Goal: Feedback & Contribution: Submit feedback/report problem

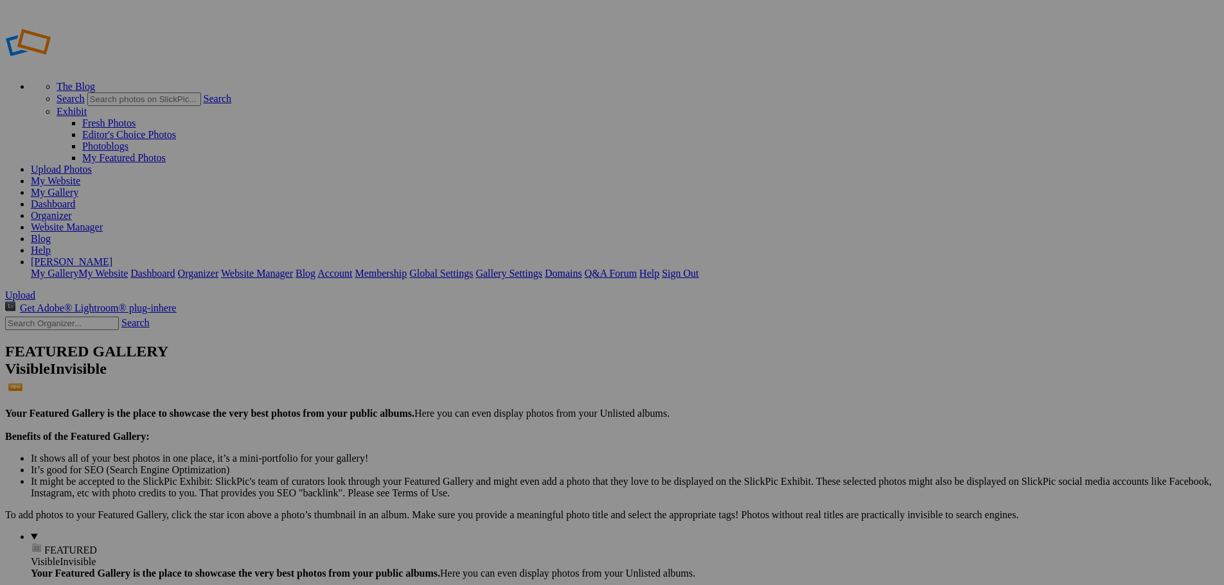
type input "Marching Band 2025"
click at [497, 357] on span "Create" at bounding box center [483, 362] width 27 height 11
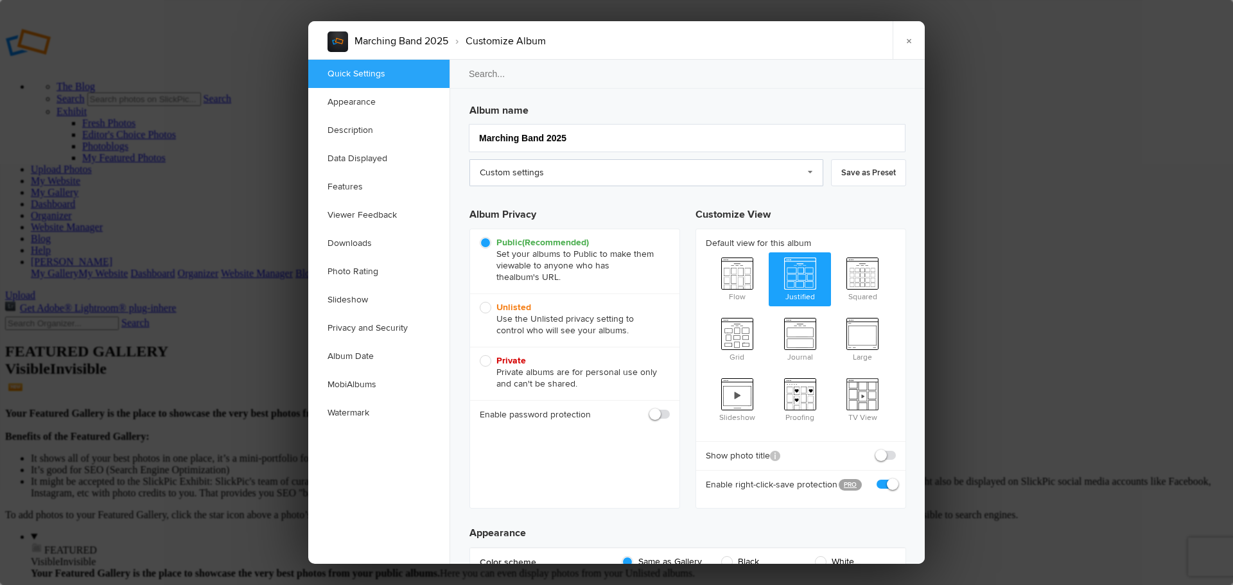
click at [592, 170] on link "Custom settings" at bounding box center [647, 172] width 354 height 27
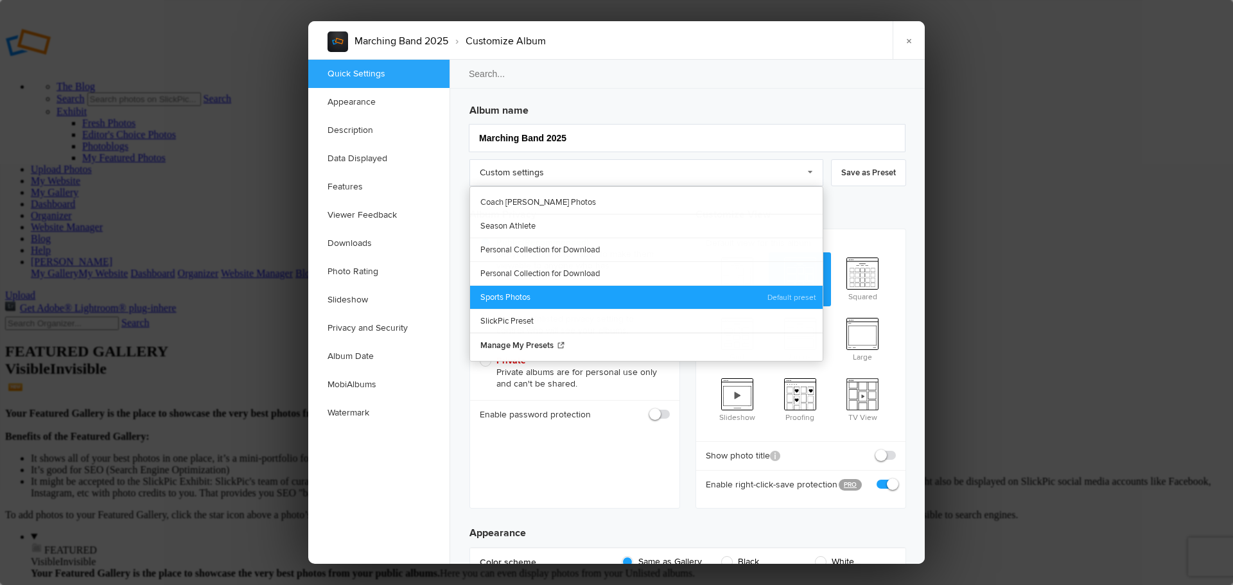
click at [536, 292] on link "Sports Photos" at bounding box center [646, 297] width 353 height 24
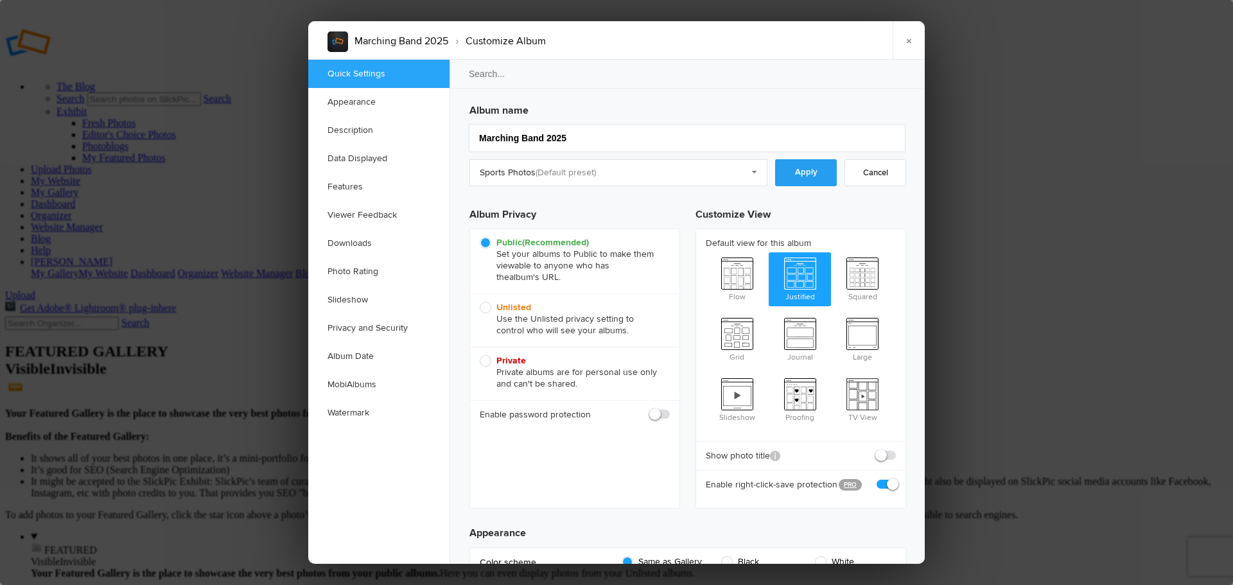
click at [798, 179] on link "Apply" at bounding box center [806, 172] width 62 height 27
click at [355, 189] on link "Features" at bounding box center [378, 187] width 141 height 28
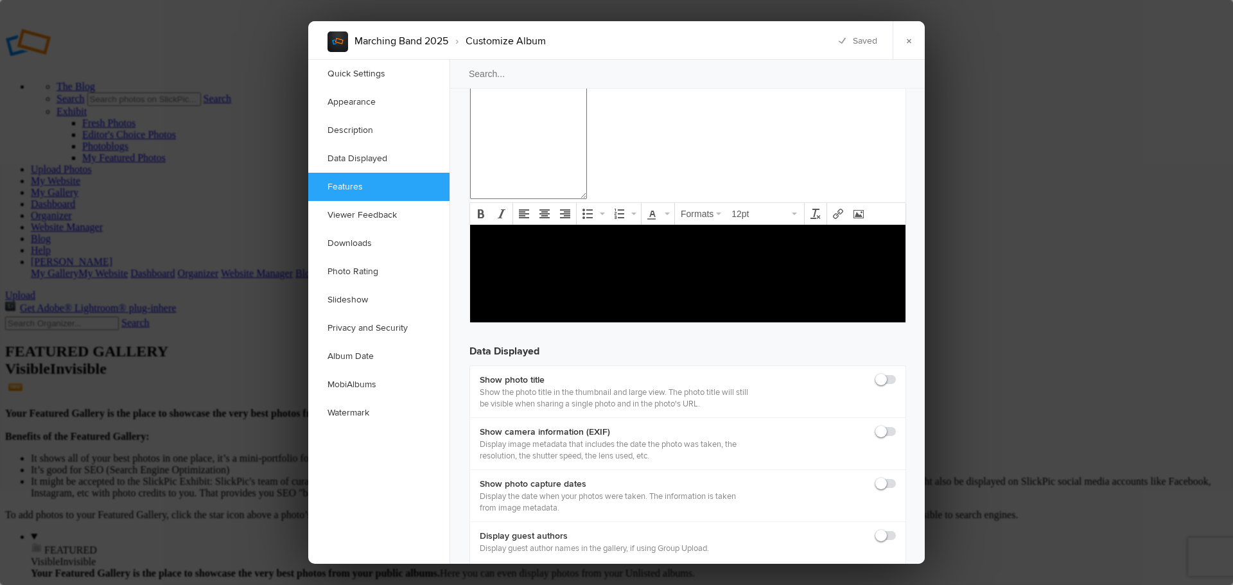
scroll to position [1558, 0]
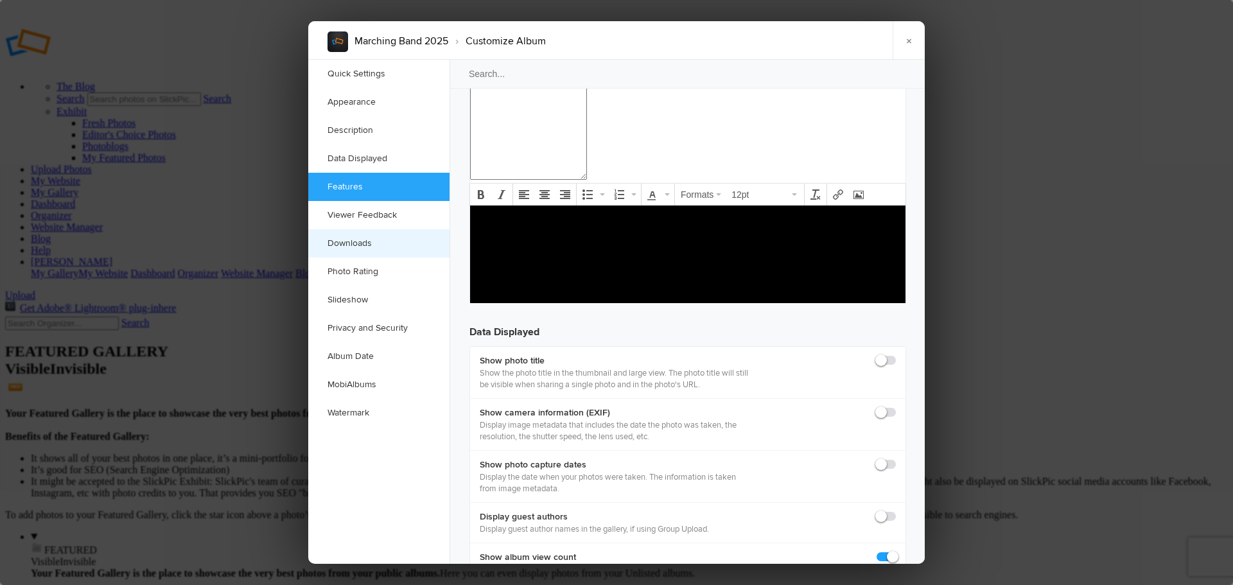
click at [363, 243] on link "Downloads" at bounding box center [378, 243] width 141 height 28
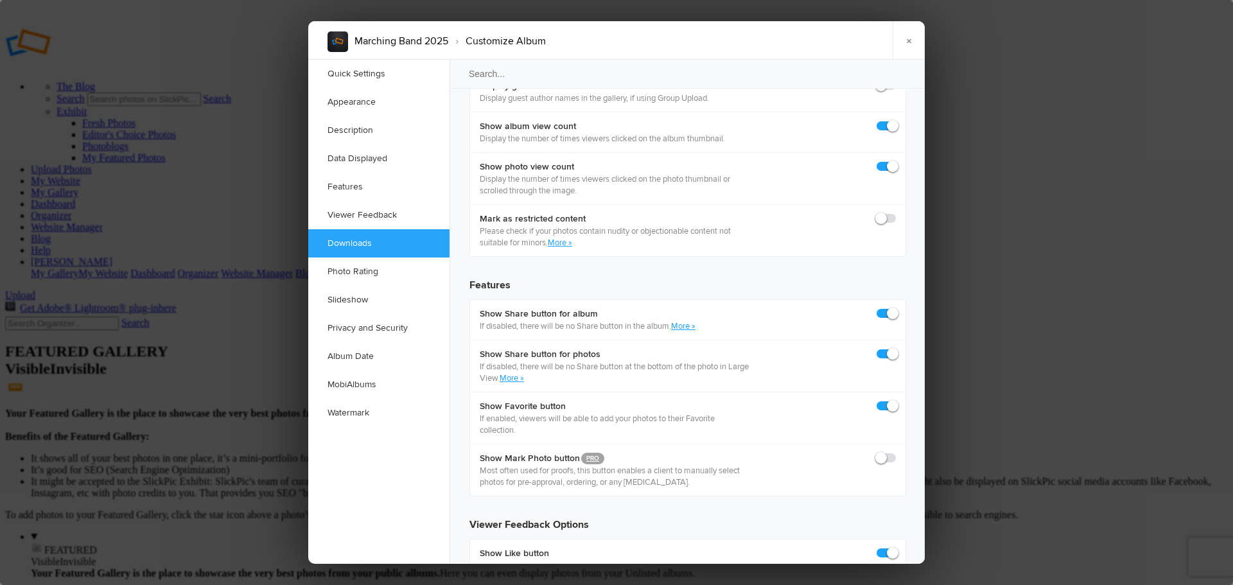
scroll to position [1991, 0]
click at [367, 267] on link "Photo Rating" at bounding box center [378, 272] width 141 height 28
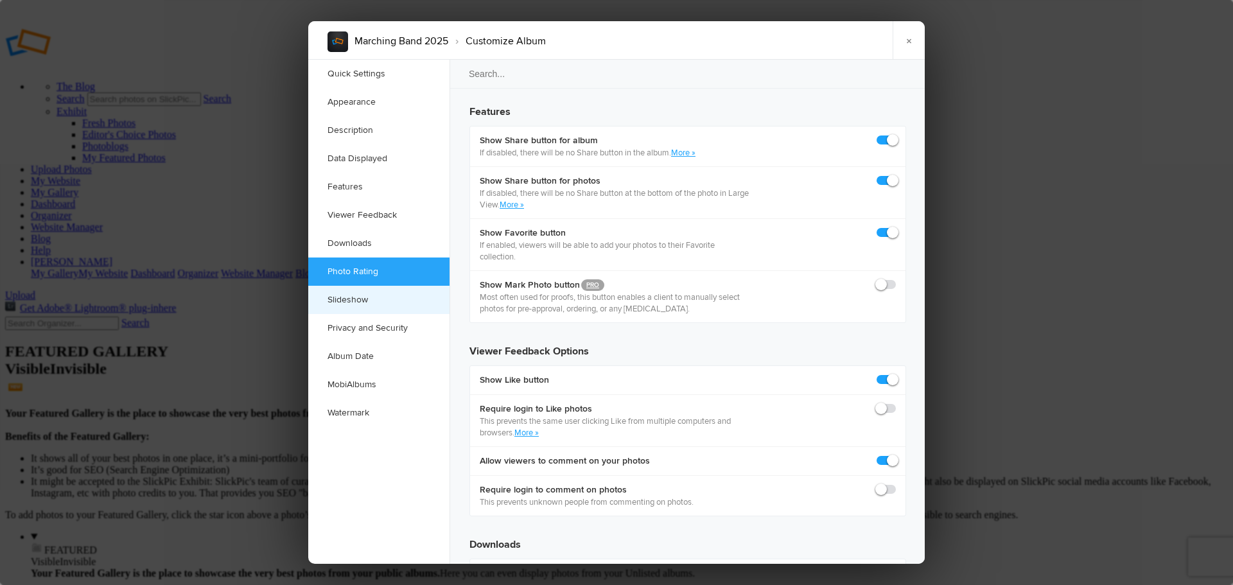
scroll to position [2179, 0]
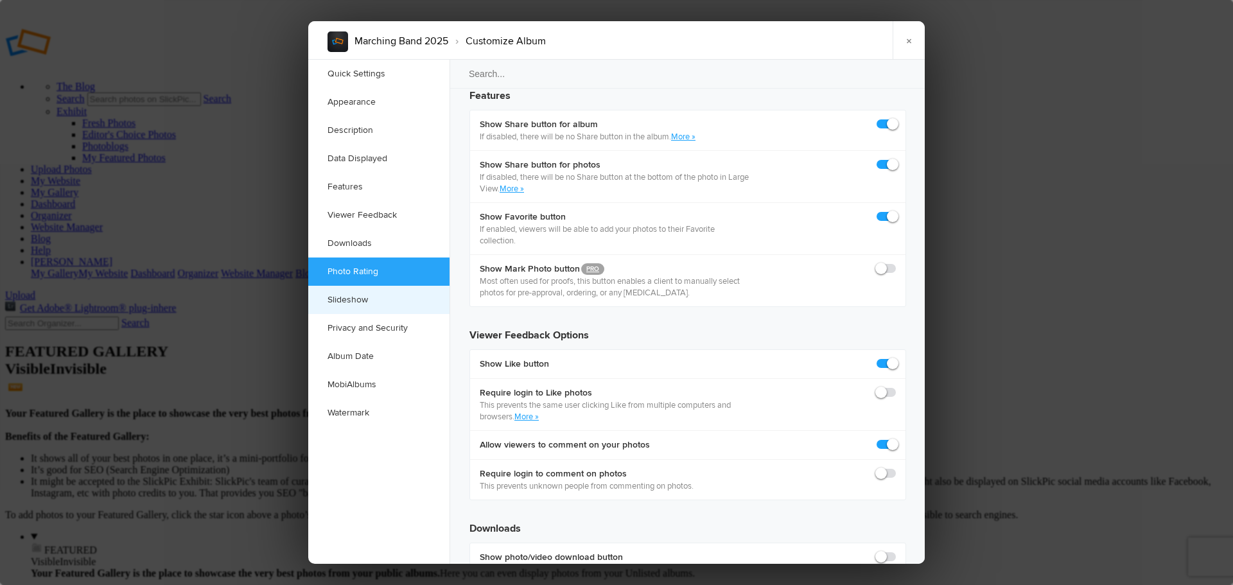
click at [369, 304] on link "Slideshow" at bounding box center [378, 300] width 141 height 28
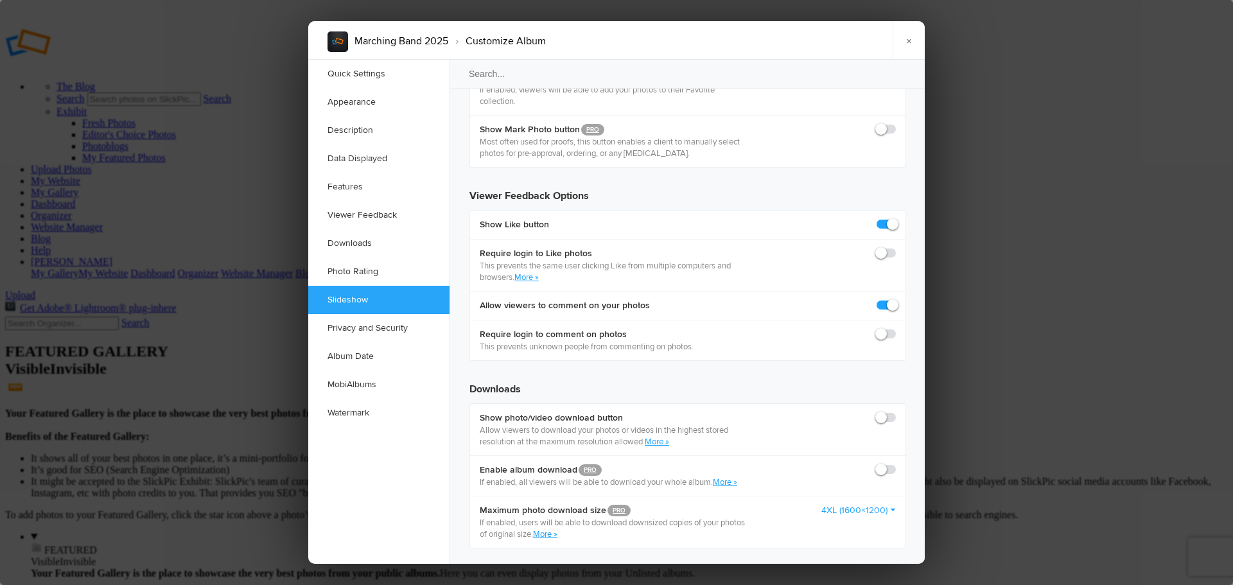
scroll to position [2327, 0]
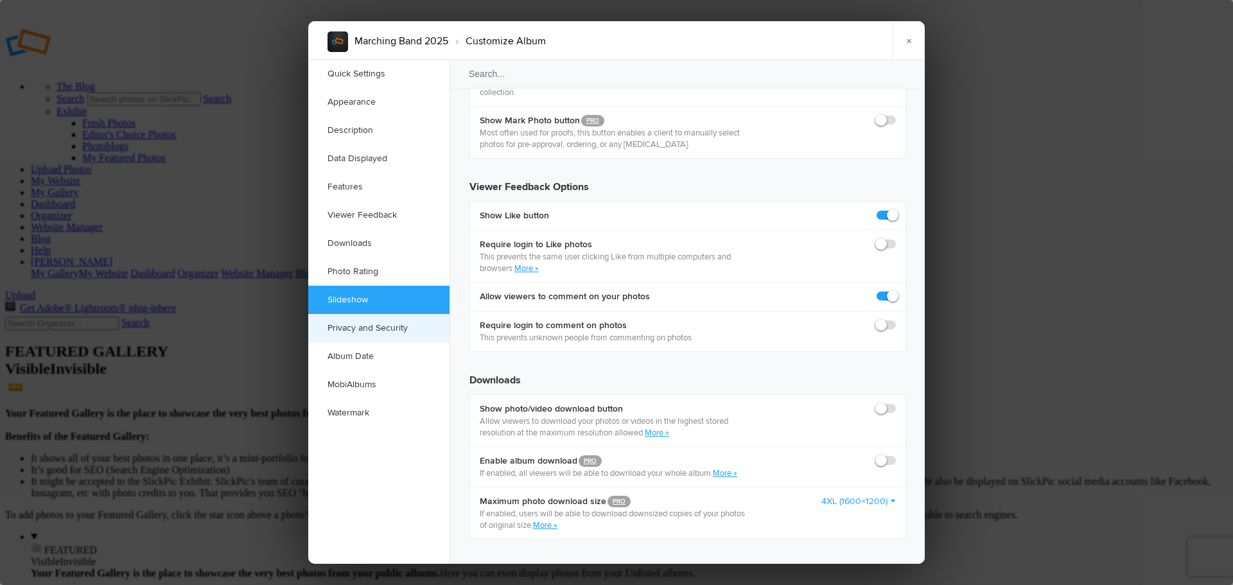
click at [392, 326] on link "Privacy and Security" at bounding box center [378, 328] width 141 height 28
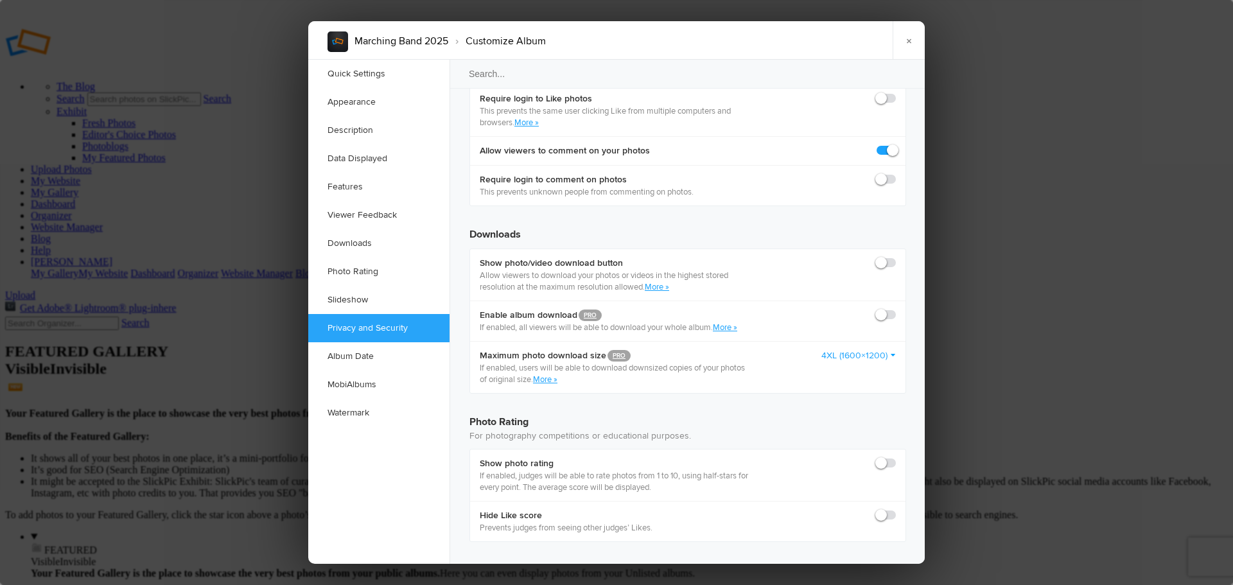
scroll to position [2480, 0]
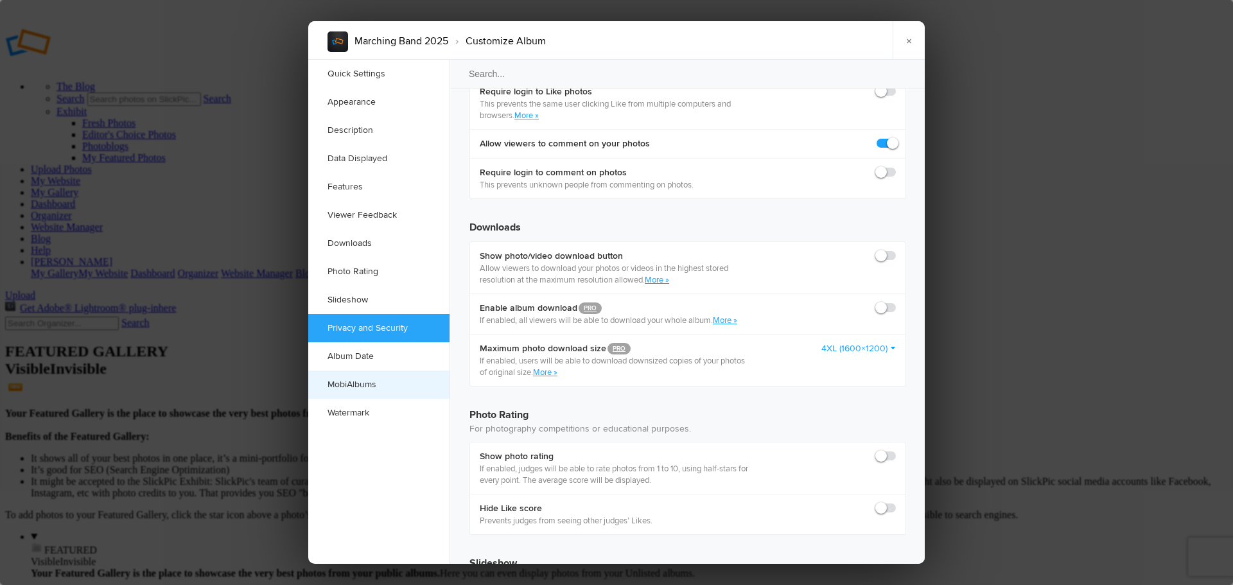
click at [369, 384] on link "MobiAlbums" at bounding box center [378, 385] width 141 height 28
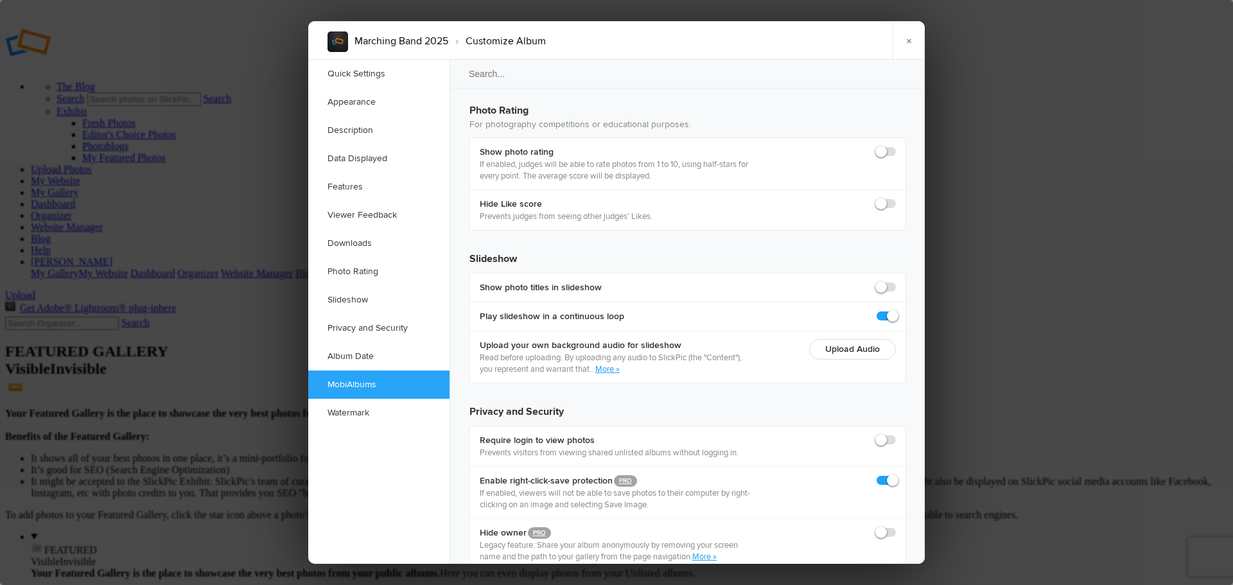
scroll to position [2787, 0]
click at [363, 410] on link "Watermark" at bounding box center [378, 413] width 141 height 28
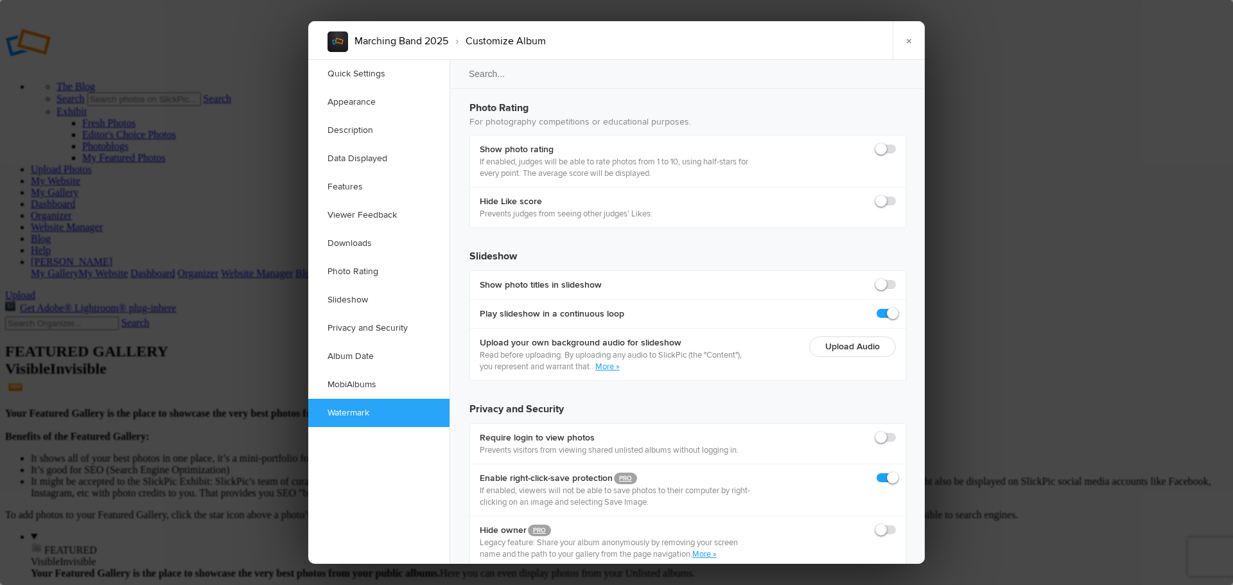
checkbox input "true"
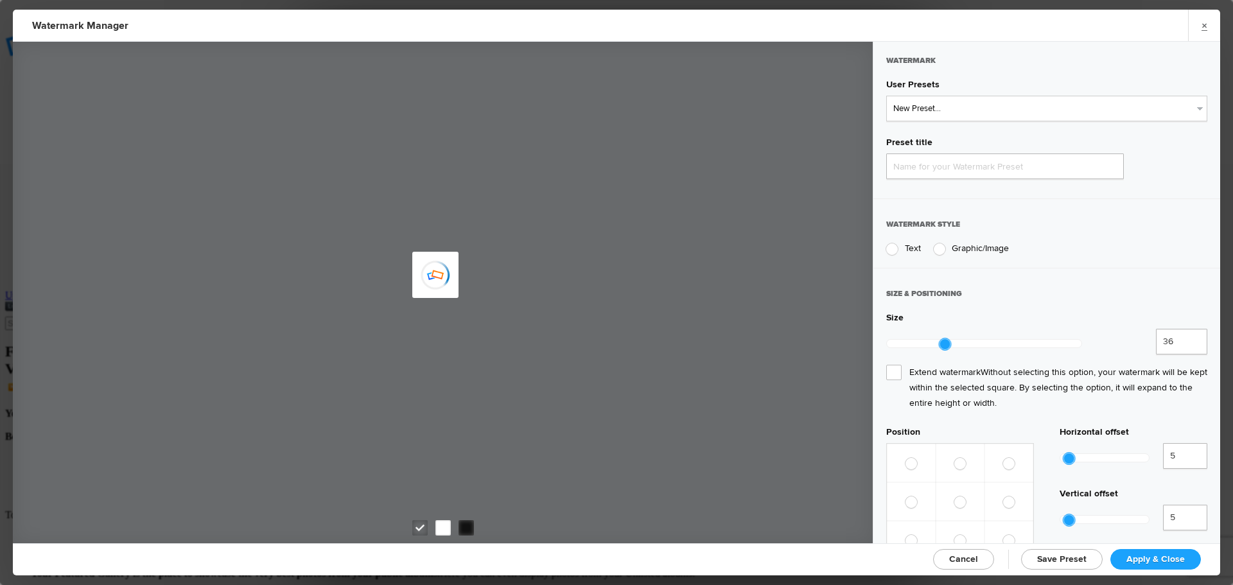
type input "Watermark-9/10/2025"
radio input "true"
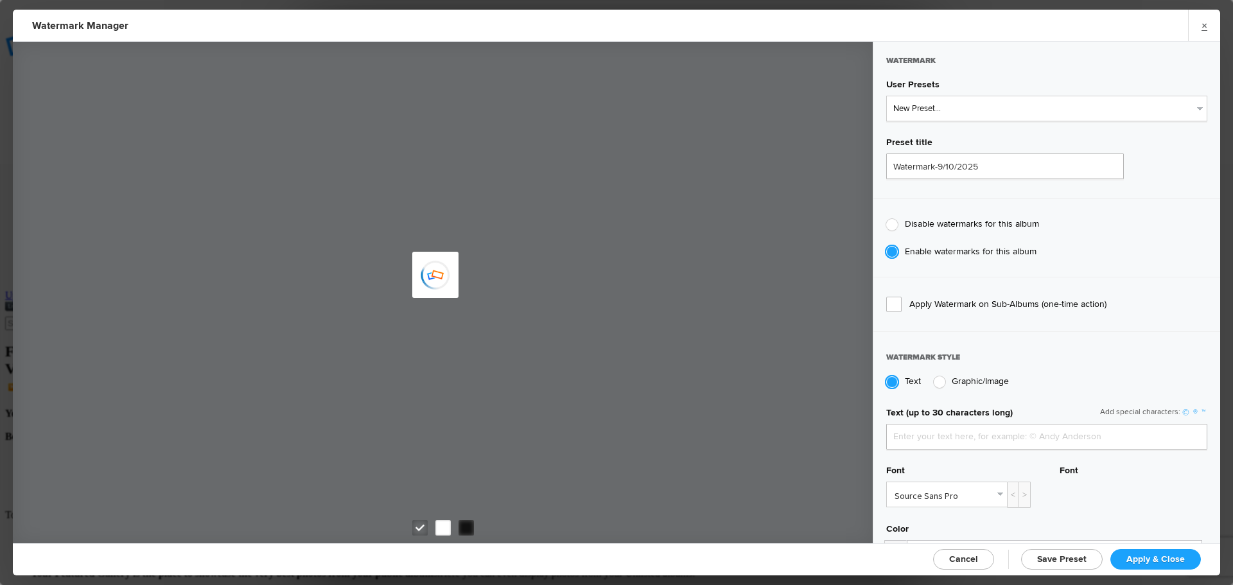
type input "jpphotography"
click at [986, 105] on select "New Preset... JP Photography - White JP Photography - Black" at bounding box center [1046, 109] width 321 height 26
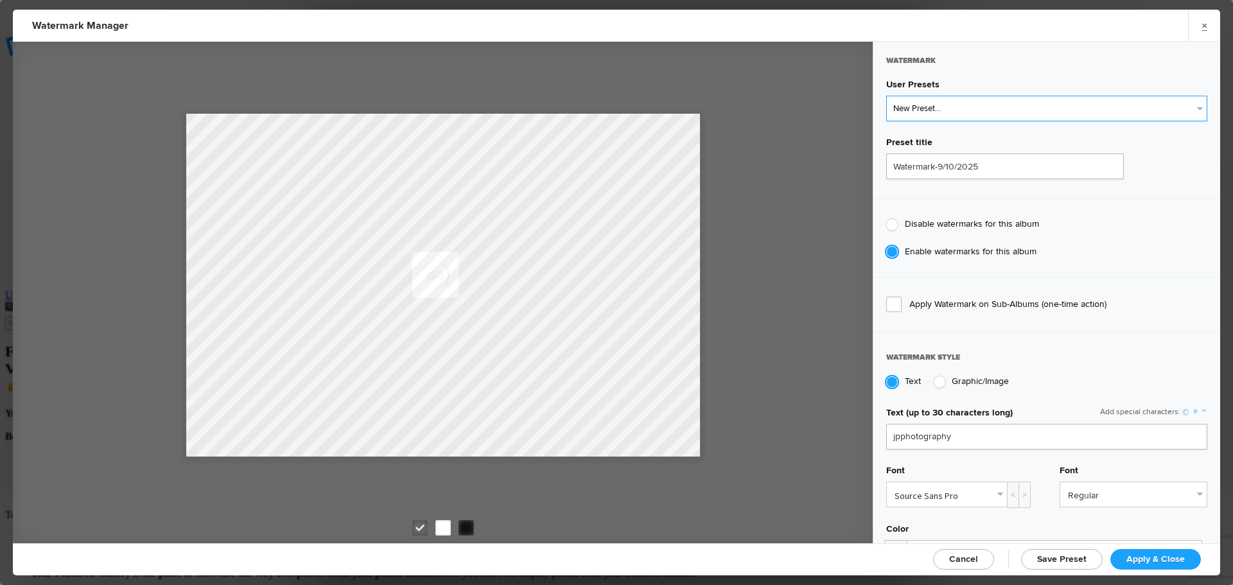
select select "1: Object"
click at [886, 96] on select "New Preset... JP Photography - White JP Photography - Black" at bounding box center [1046, 109] width 321 height 26
type input "JP Photography - White"
radio input "false"
radio input "true"
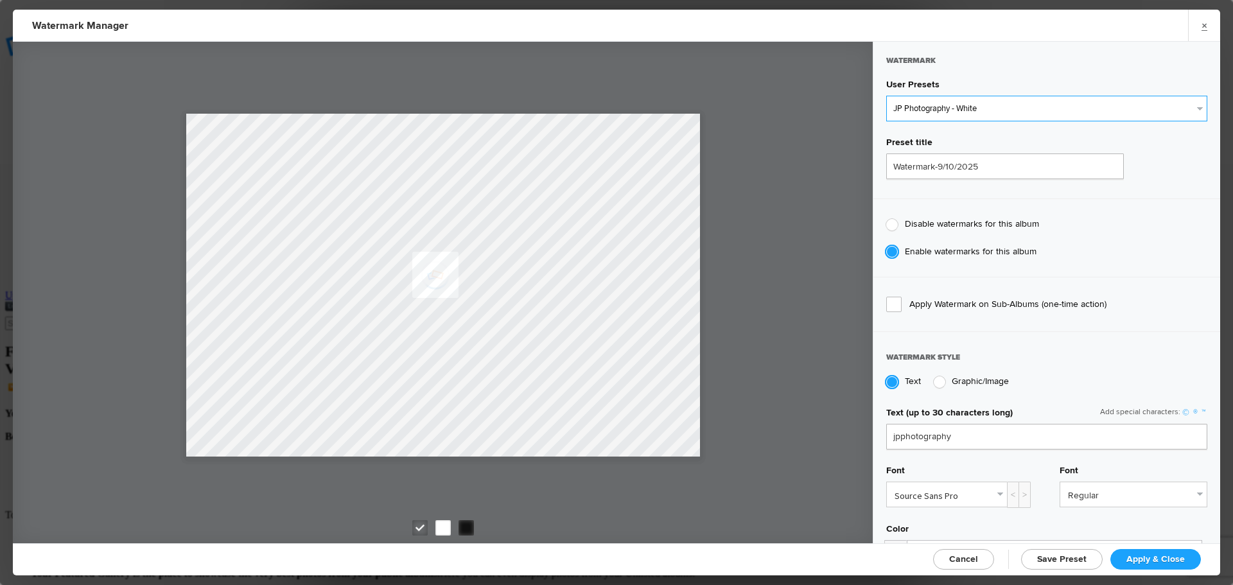
type input "128"
radio input "true"
radio input "false"
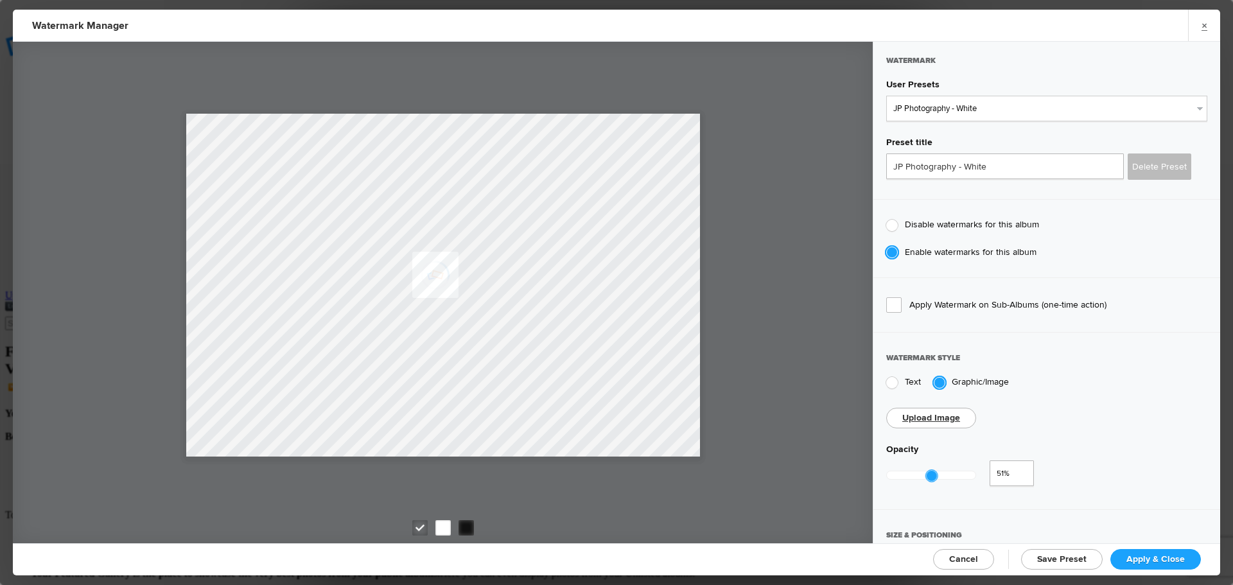
type input "0.5"
drag, startPoint x: 977, startPoint y: 474, endPoint x: 930, endPoint y: 472, distance: 47.6
click at [930, 472] on div at bounding box center [931, 476] width 12 height 12
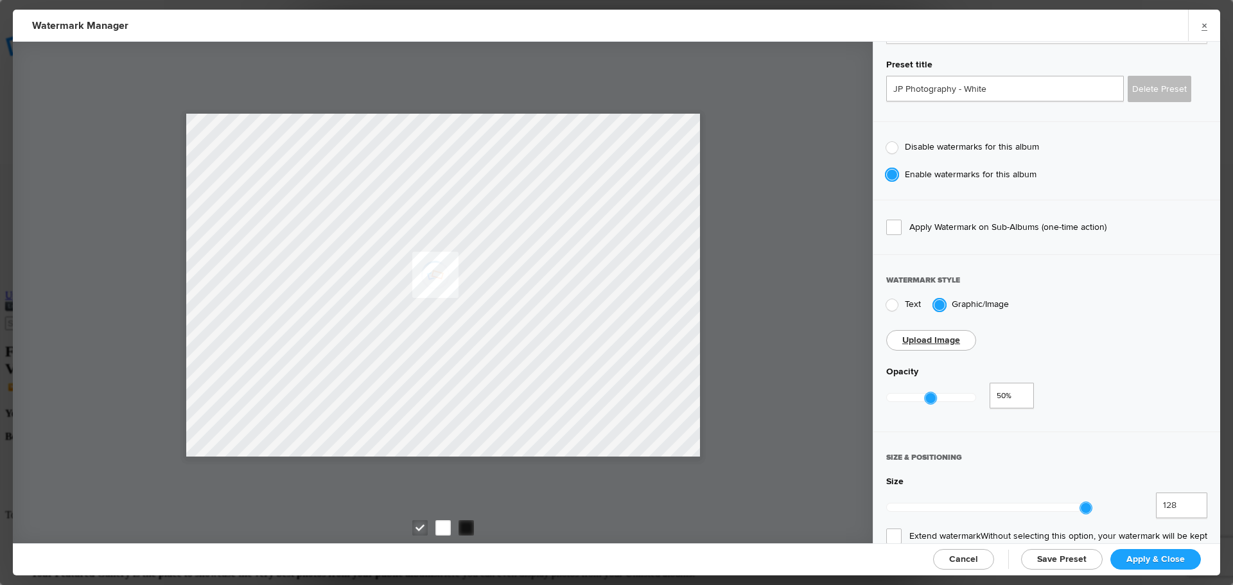
scroll to position [128, 0]
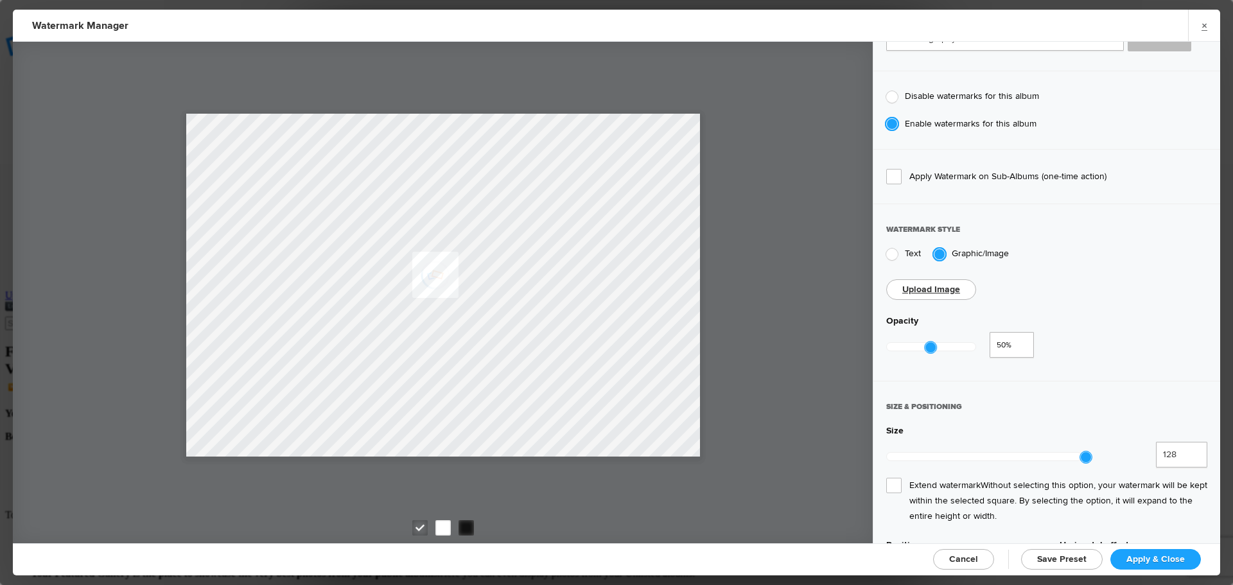
click at [901, 478] on span "Extend watermark Without selecting this option, your watermark will be kept wit…" at bounding box center [1046, 501] width 321 height 46
click at [0, 0] on input "Extend watermark Without selecting this option, your watermark will be kept wit…" at bounding box center [0, 0] width 0 height 0
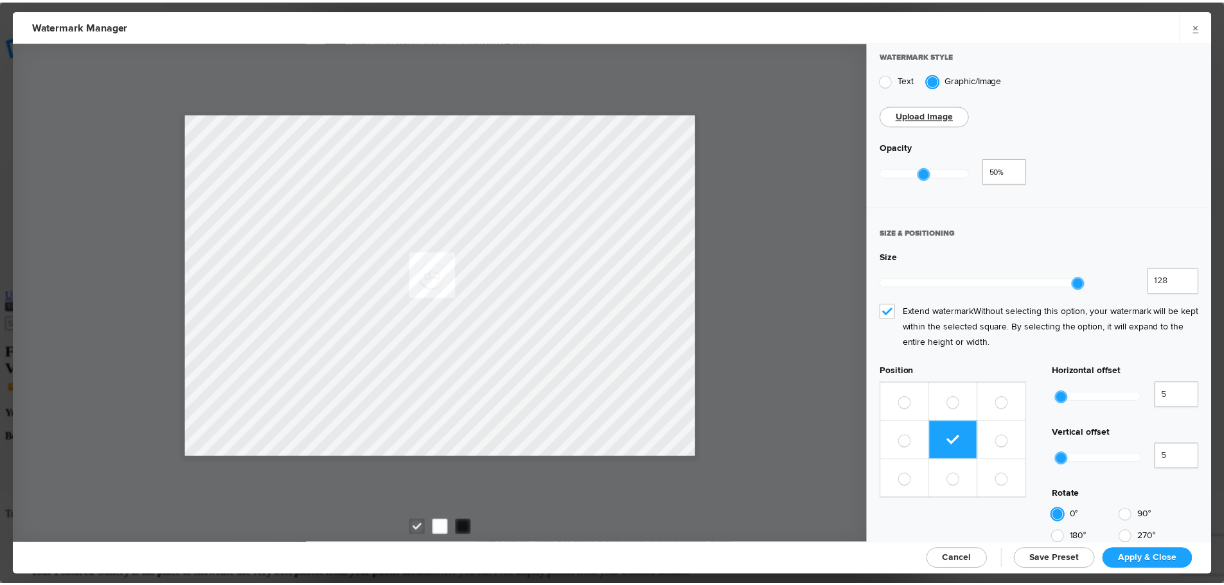
scroll to position [321, 0]
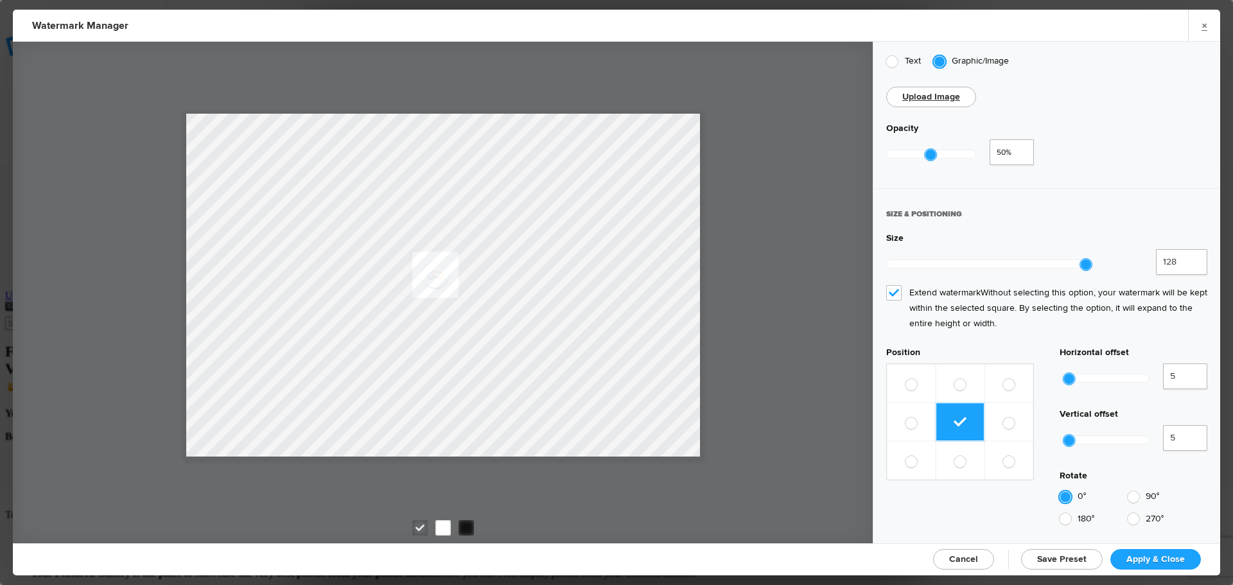
click at [1142, 559] on span "Apply & Close" at bounding box center [1156, 559] width 58 height 11
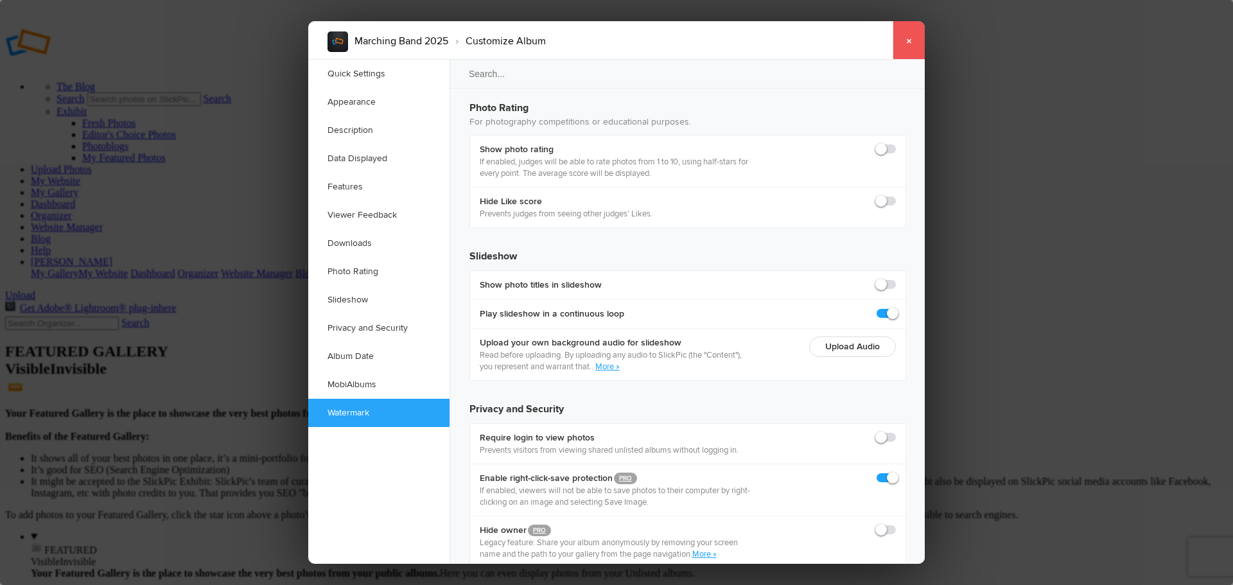
click at [906, 48] on link "×" at bounding box center [909, 40] width 32 height 39
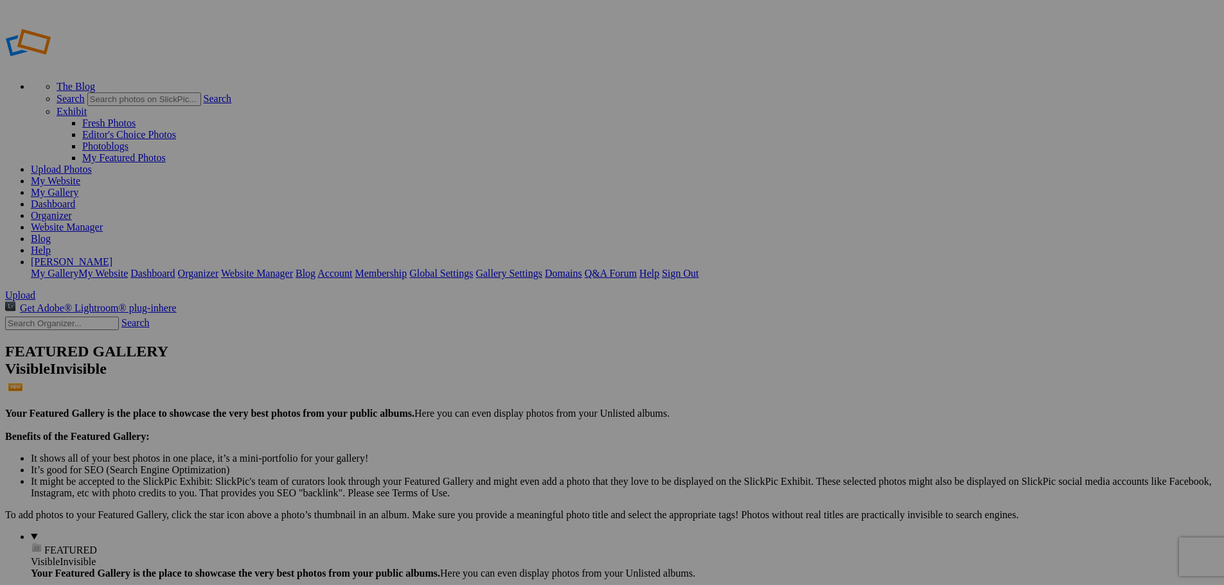
type input "Marching Band 2025"
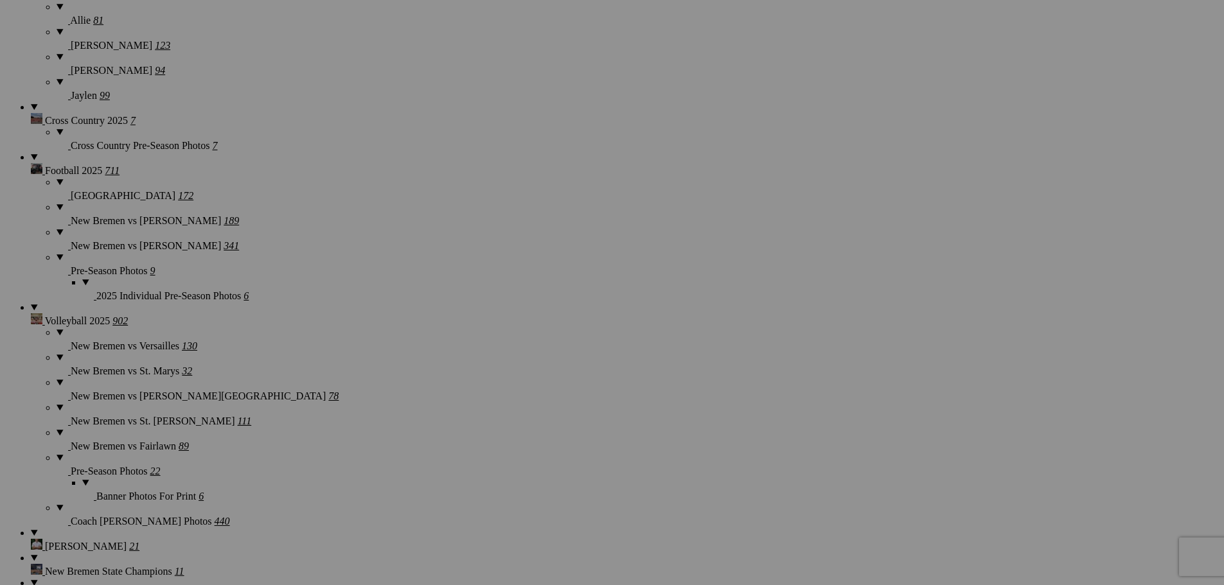
scroll to position [1156, 0]
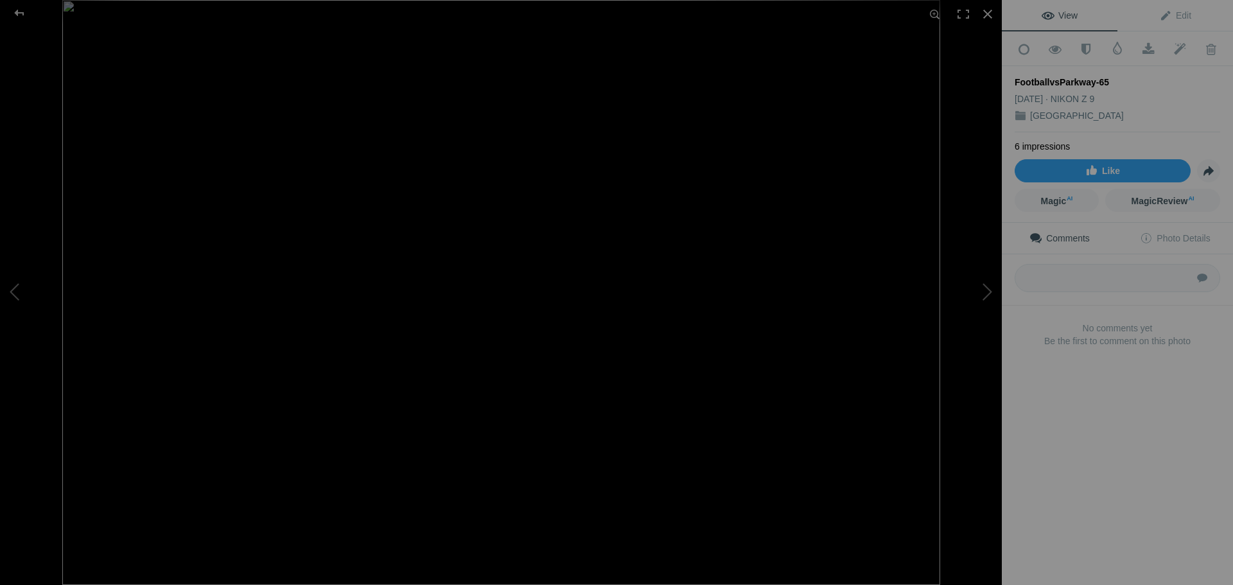
click at [734, 283] on img at bounding box center [501, 292] width 878 height 585
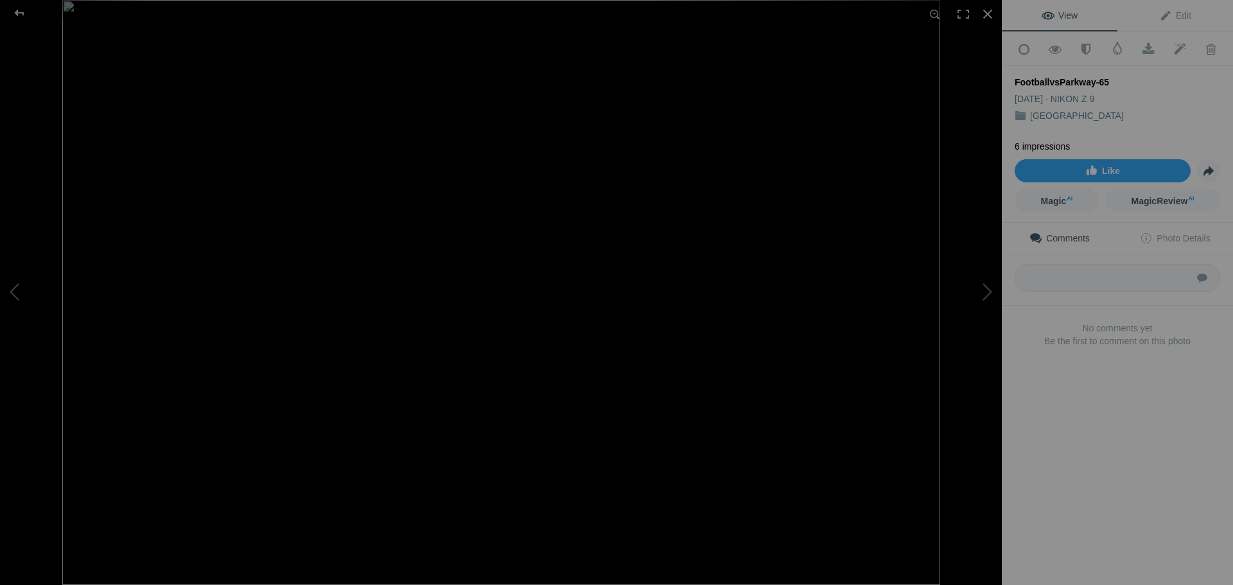
click at [512, 256] on img at bounding box center [501, 292] width 878 height 585
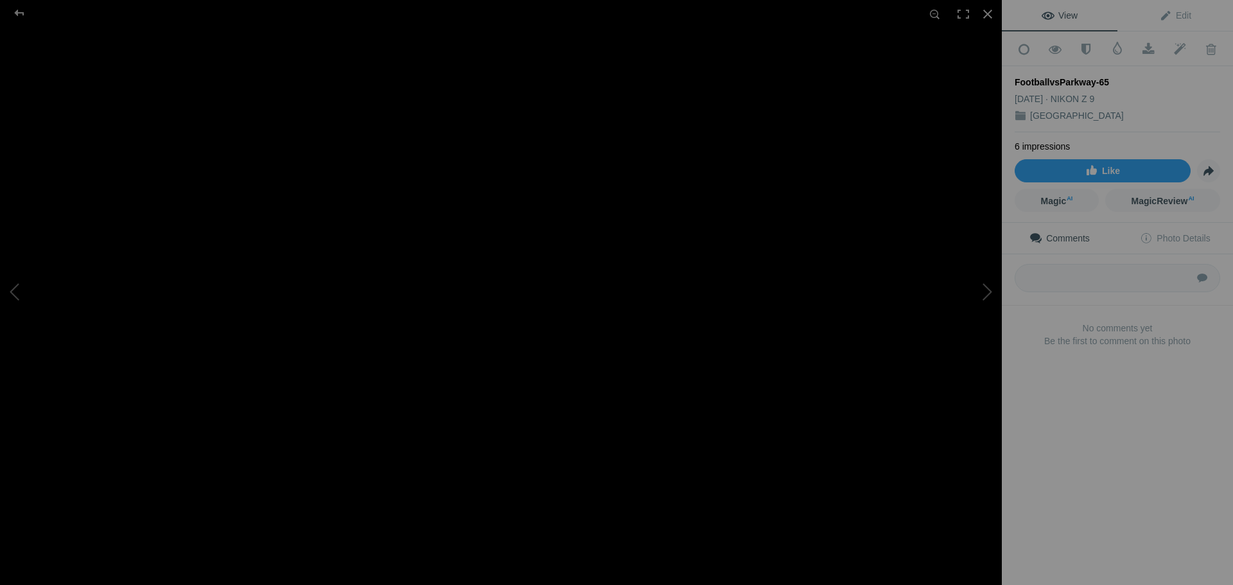
click at [515, 256] on img at bounding box center [474, 384] width 3090 height 2061
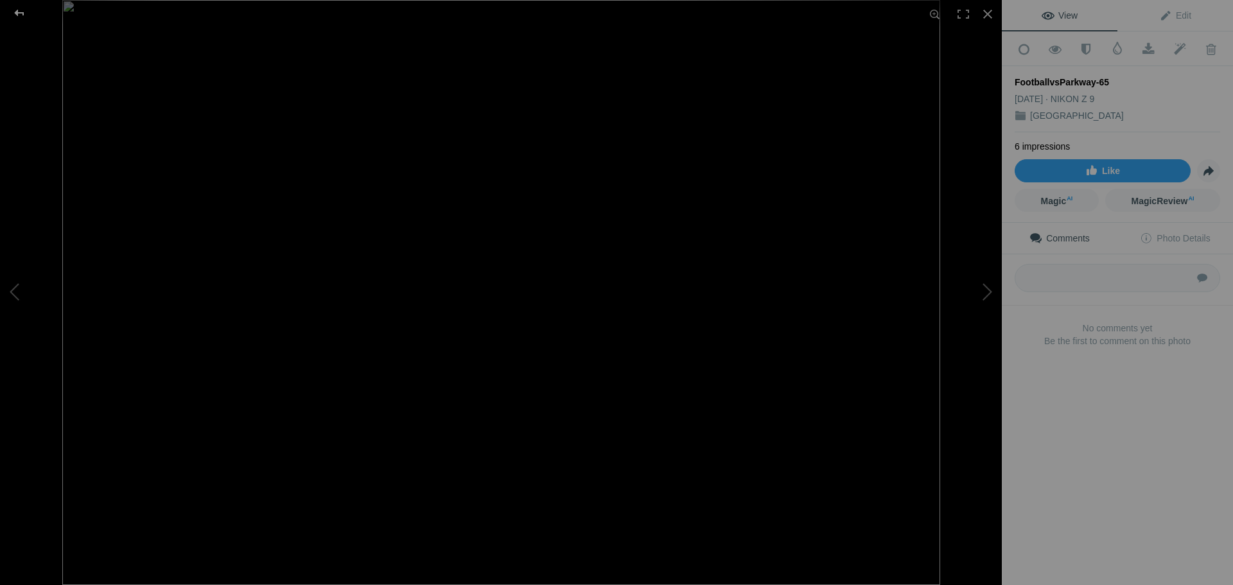
click at [17, 13] on div at bounding box center [19, 13] width 46 height 26
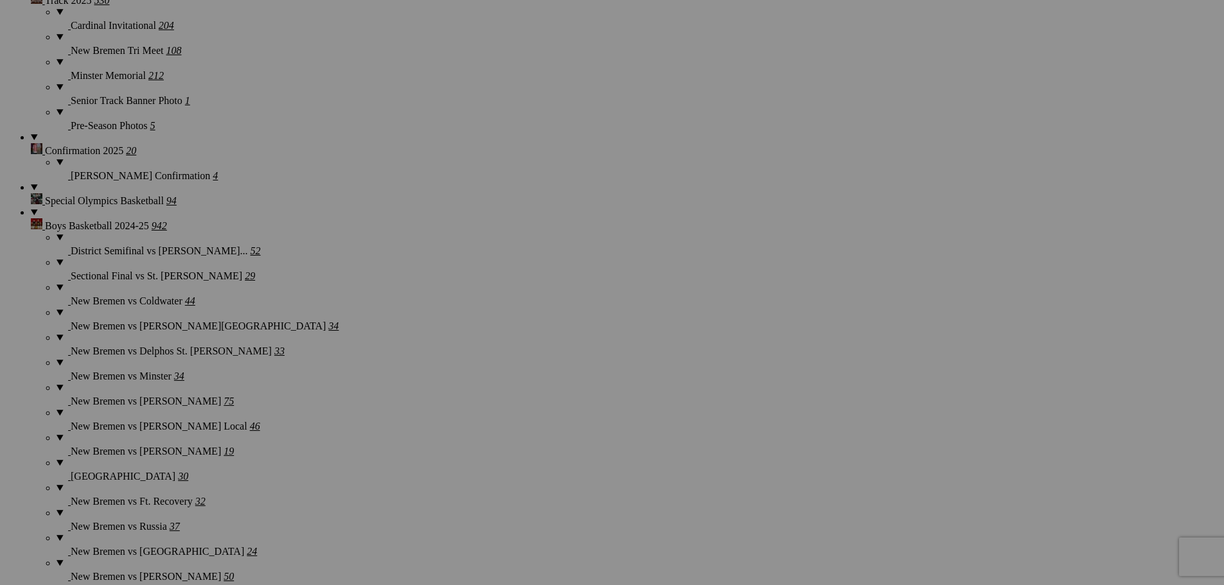
scroll to position [2377, 0]
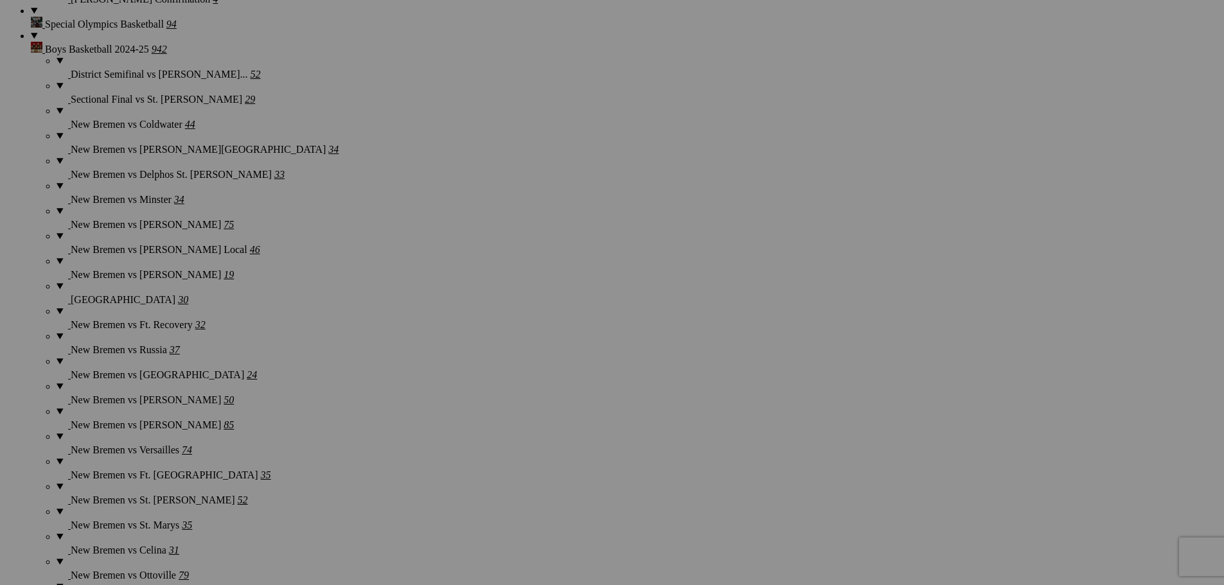
scroll to position [2569, 0]
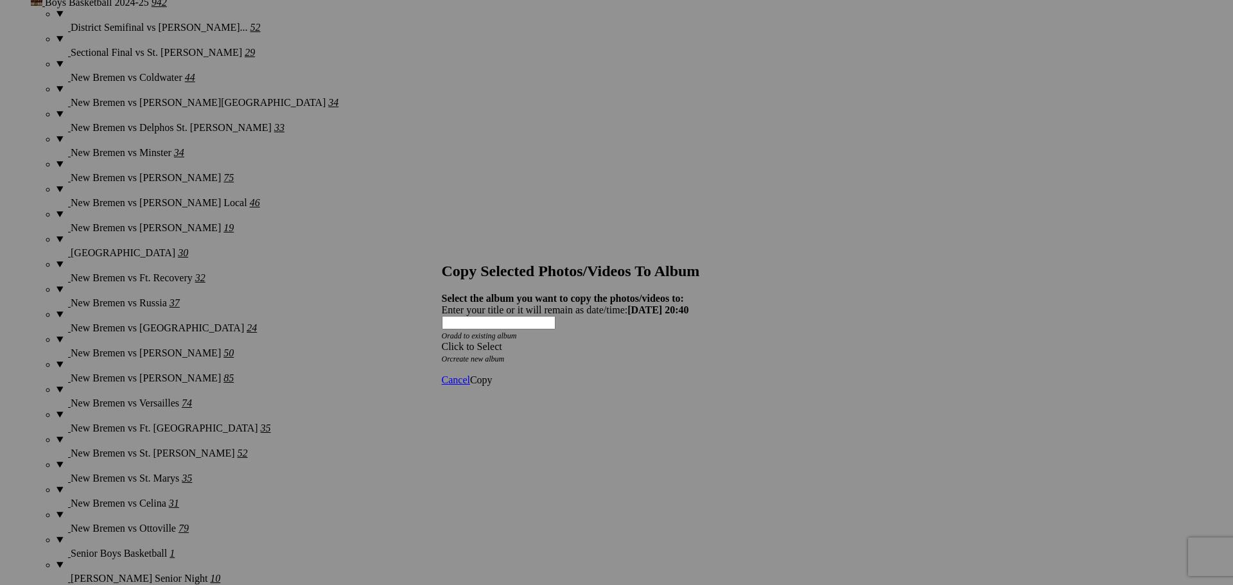
click at [442, 341] on span at bounding box center [442, 346] width 0 height 11
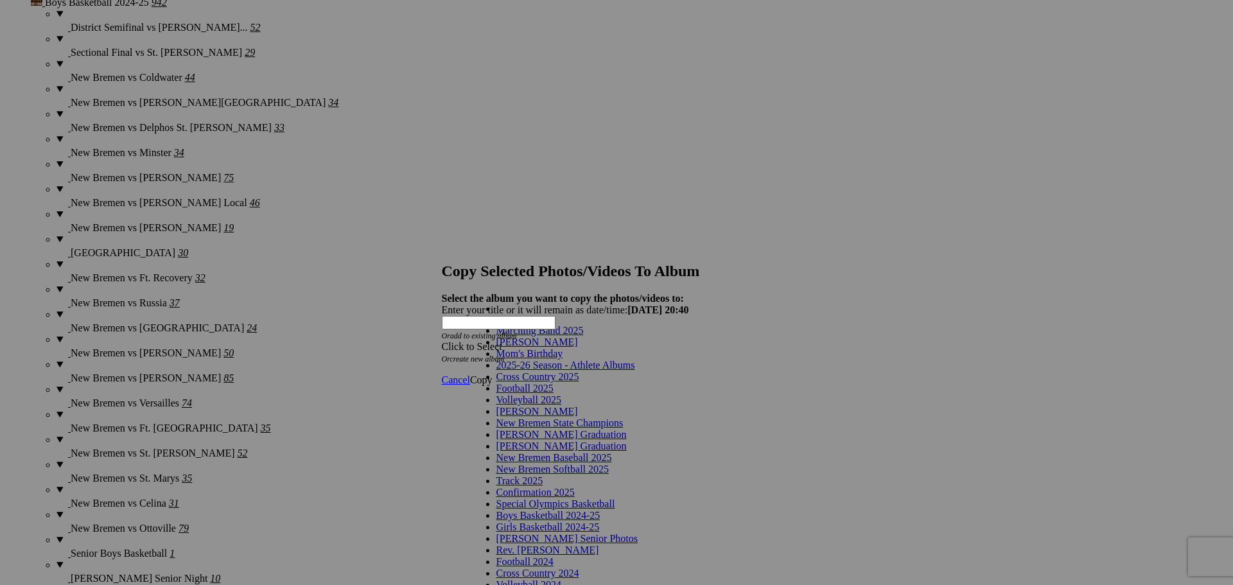
click at [540, 336] on link "Marching Band 2025" at bounding box center [540, 330] width 87 height 11
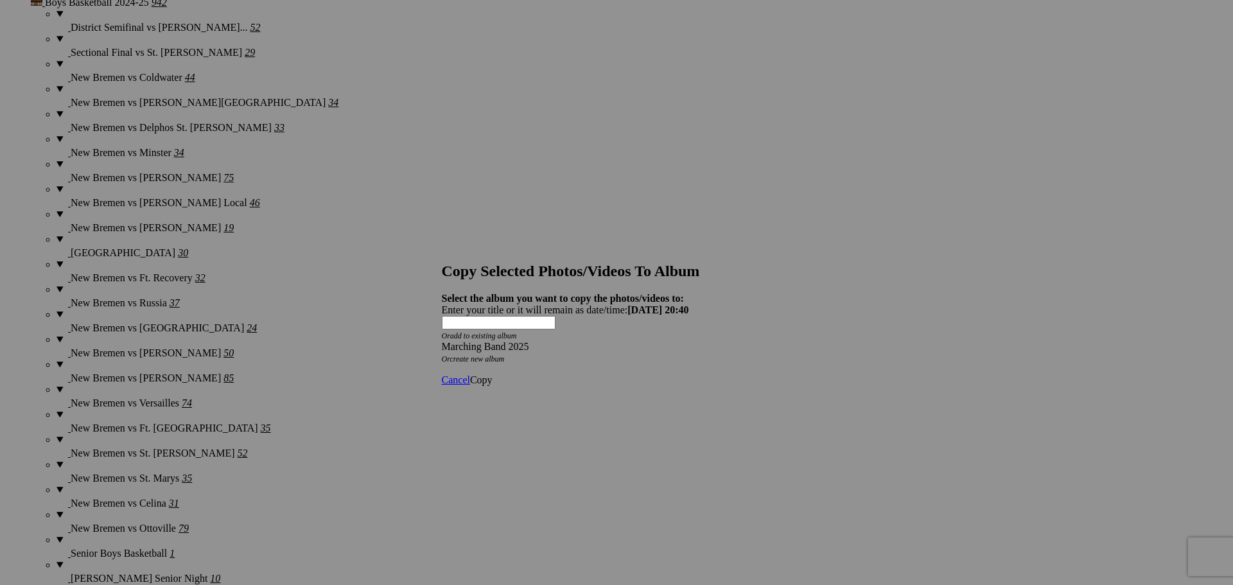
click at [493, 375] on span "Copy" at bounding box center [481, 380] width 22 height 11
click at [483, 339] on span "Ok" at bounding box center [476, 333] width 13 height 11
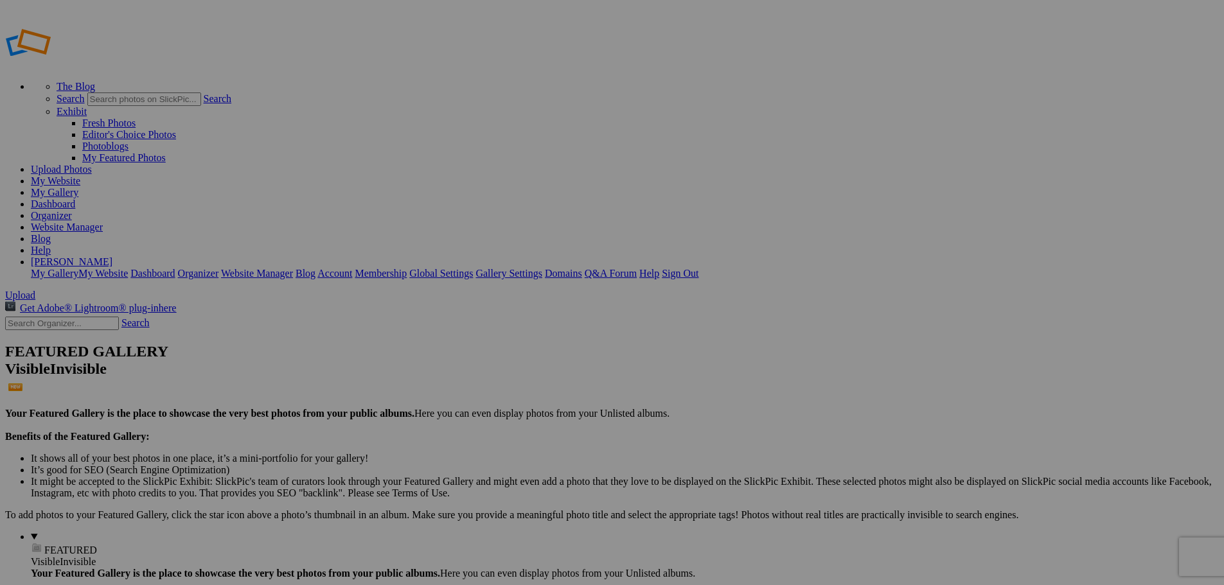
type input "Marching Band 2025"
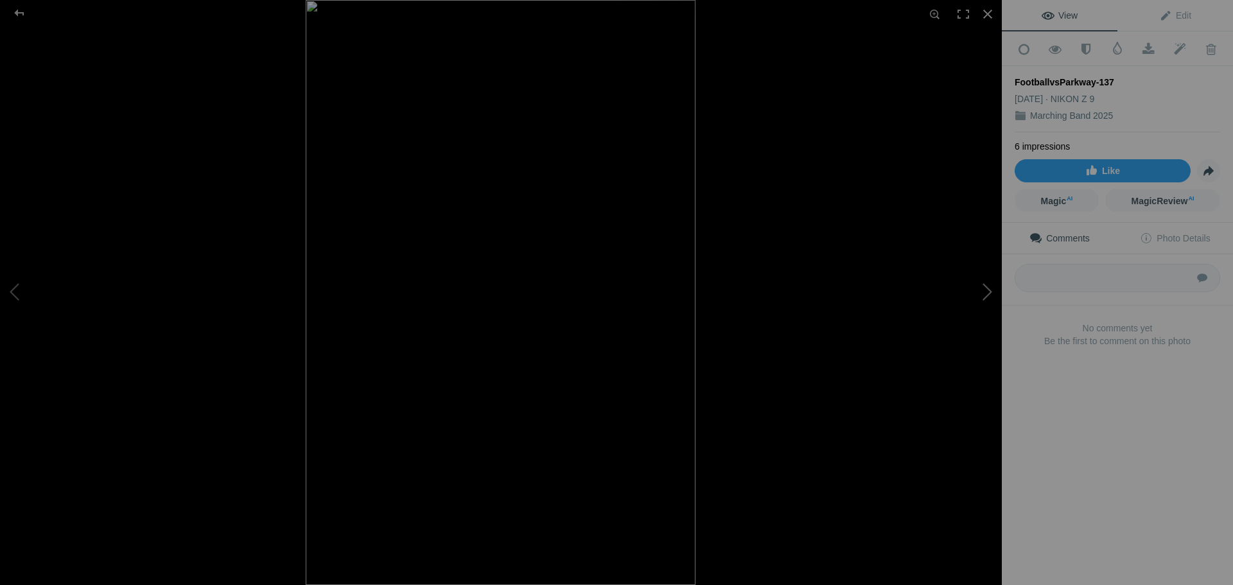
click at [985, 292] on button at bounding box center [954, 293] width 96 height 211
click at [985, 296] on button at bounding box center [954, 293] width 96 height 211
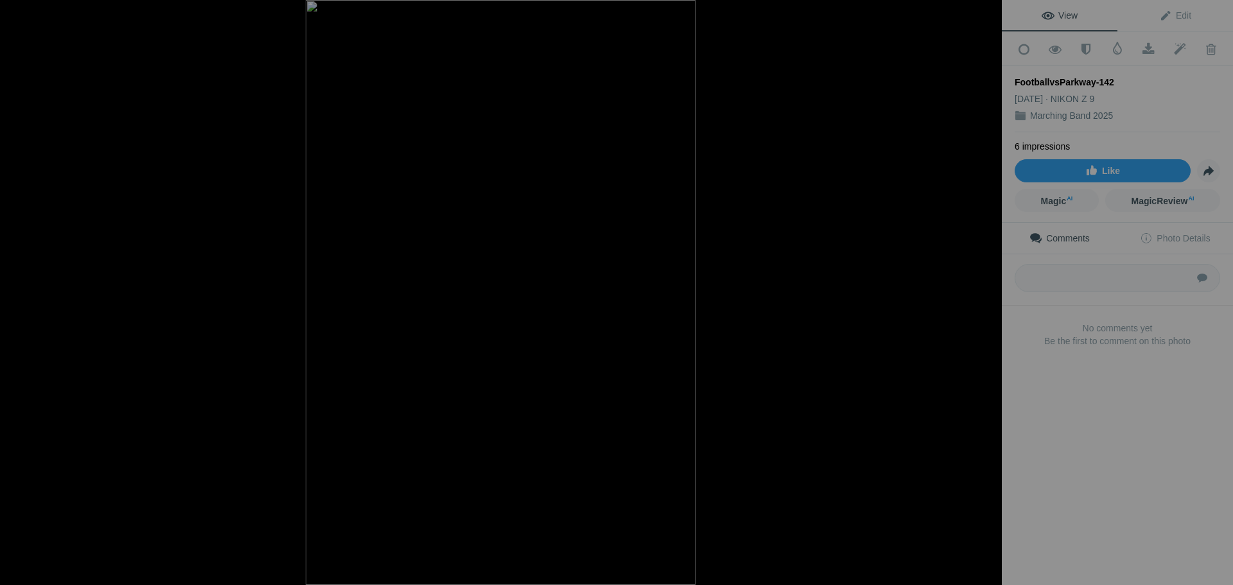
click at [985, 296] on button at bounding box center [954, 293] width 96 height 211
click at [983, 297] on button at bounding box center [954, 293] width 96 height 211
click at [986, 295] on button at bounding box center [954, 293] width 96 height 211
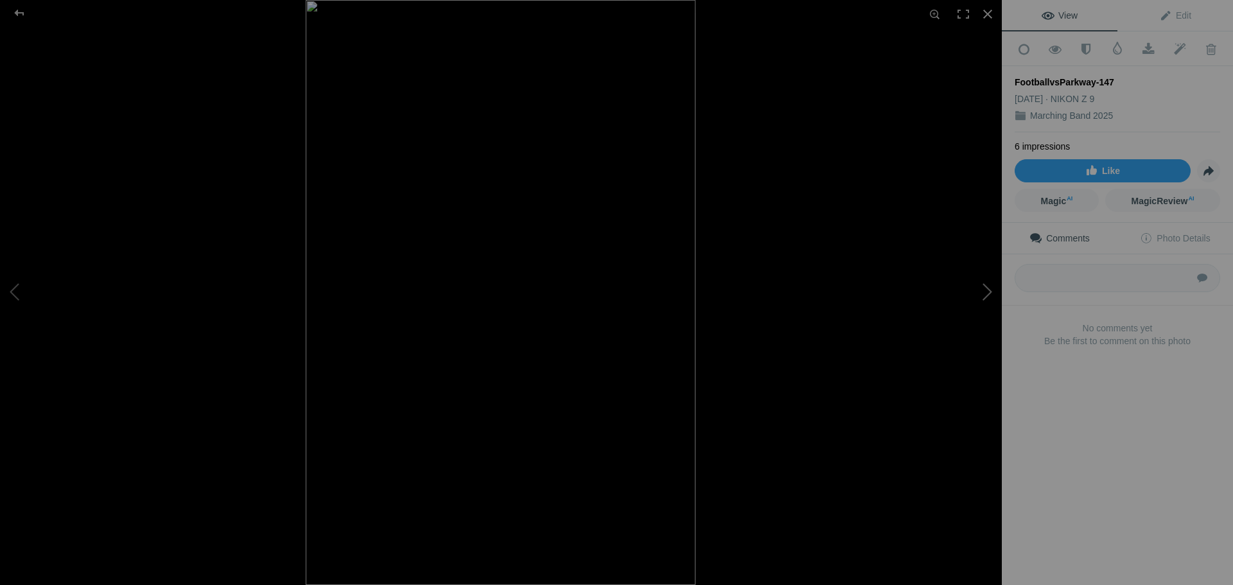
click at [986, 295] on button at bounding box center [954, 293] width 96 height 211
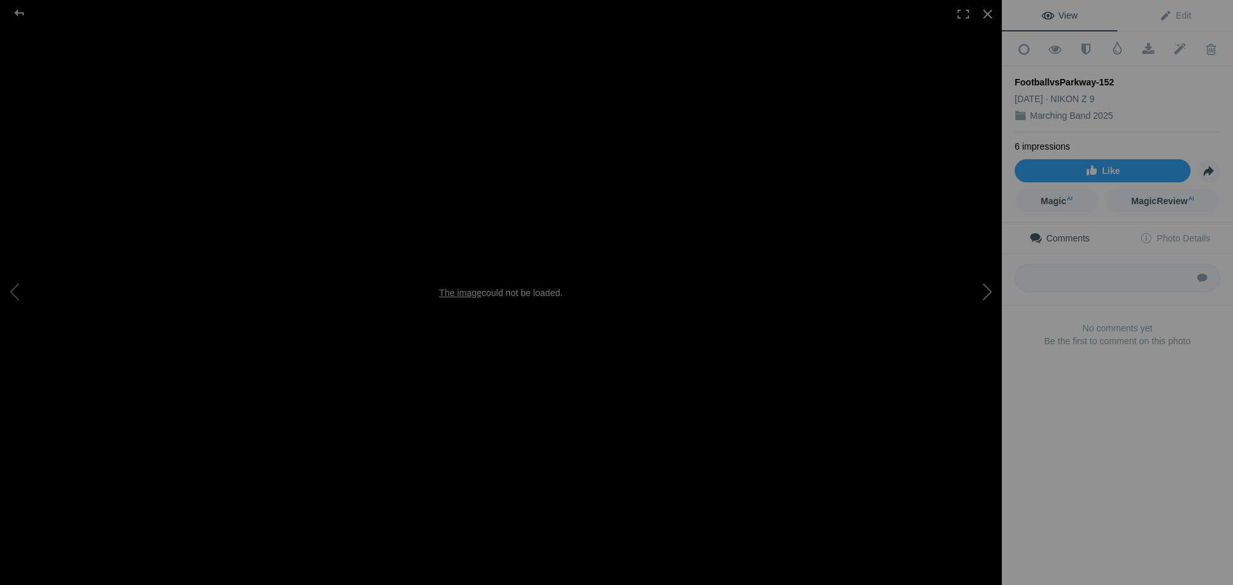
click at [989, 295] on button at bounding box center [954, 293] width 96 height 211
click at [16, 291] on button at bounding box center [48, 293] width 96 height 211
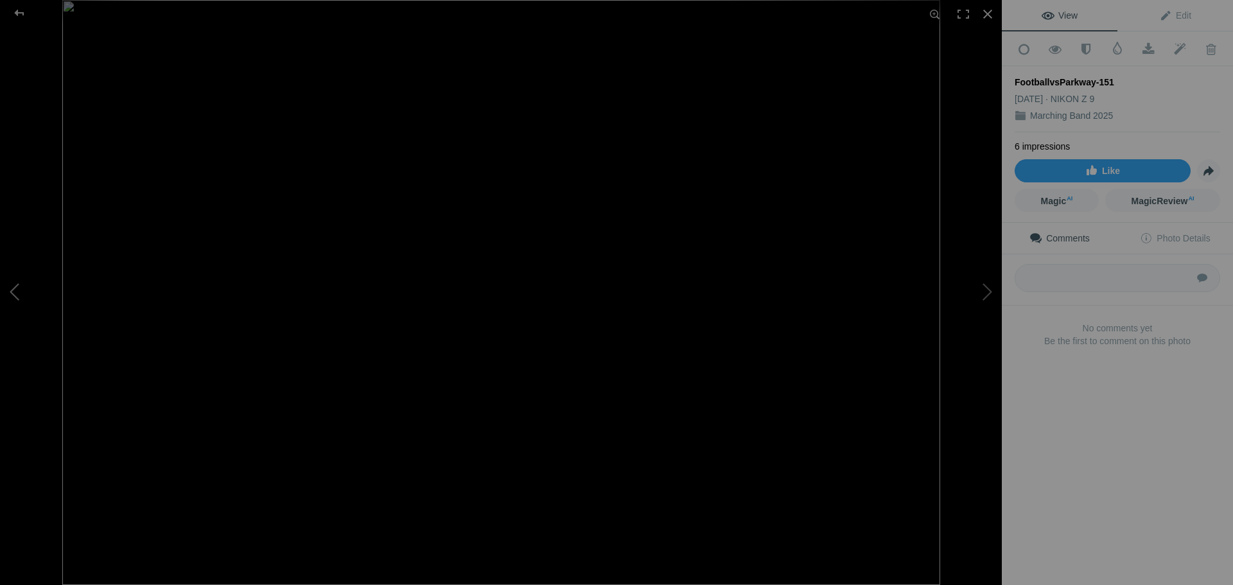
click at [16, 291] on button at bounding box center [48, 293] width 96 height 211
click at [988, 295] on button at bounding box center [954, 293] width 96 height 211
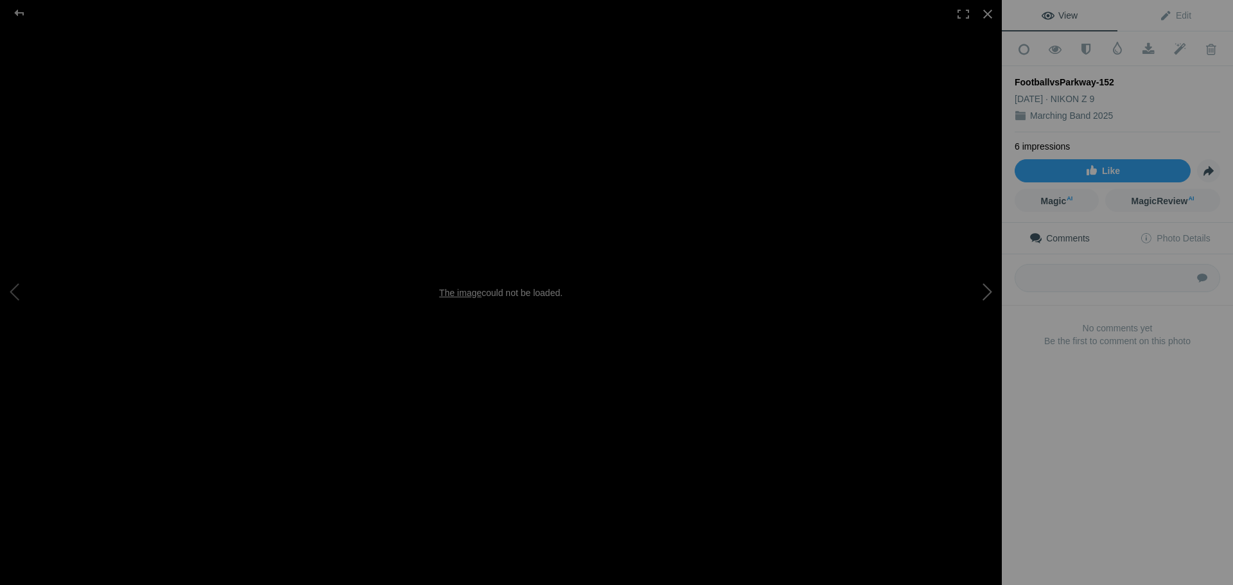
click at [987, 297] on button at bounding box center [954, 293] width 96 height 211
click at [17, 10] on div at bounding box center [19, 13] width 46 height 26
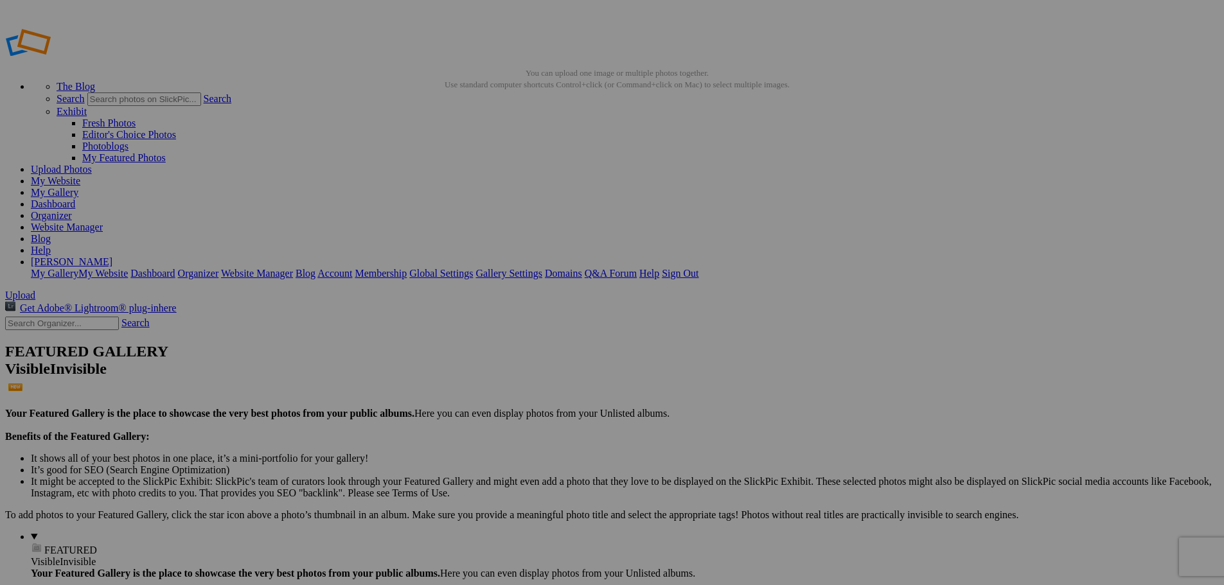
click at [103, 222] on link "Website Manager" at bounding box center [67, 227] width 72 height 11
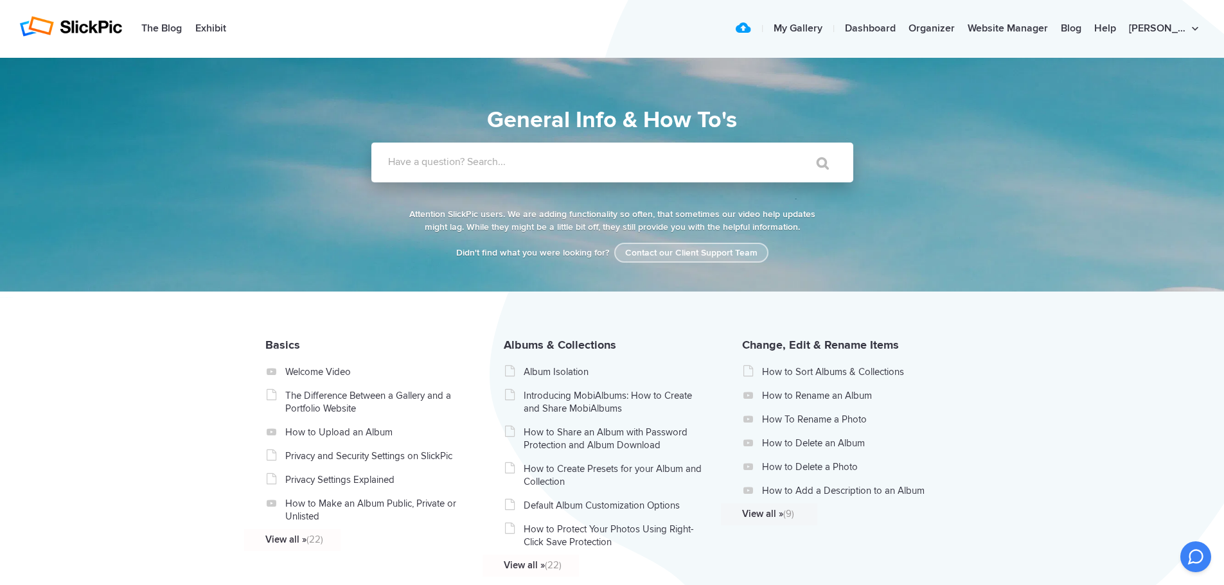
click at [710, 255] on link "Contact our Client Support Team" at bounding box center [691, 253] width 154 height 20
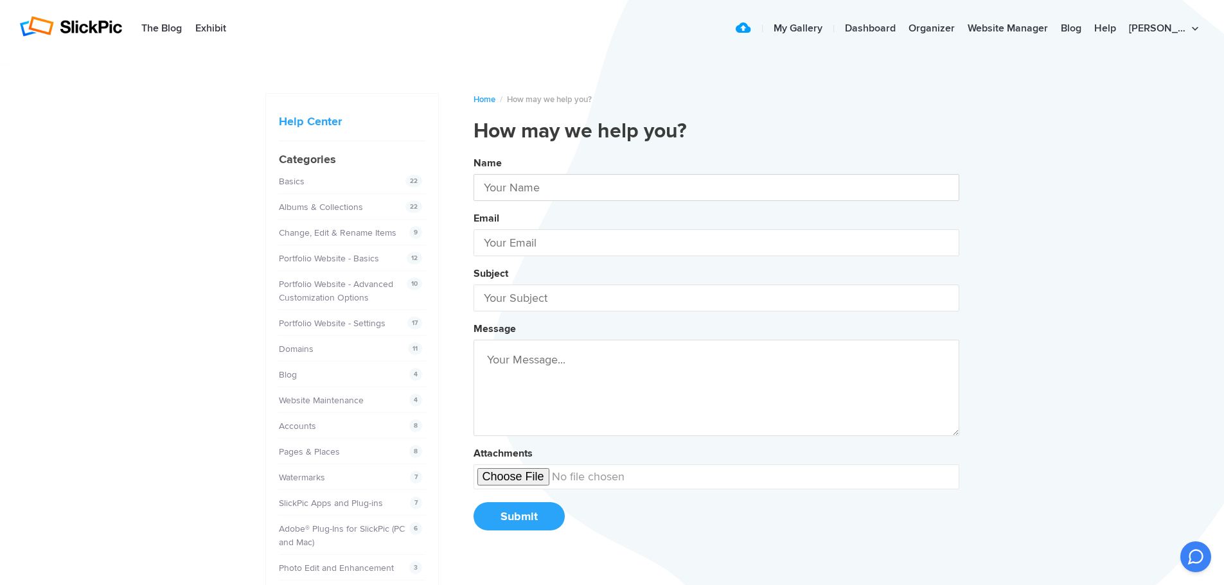
click at [546, 189] on input "text" at bounding box center [716, 187] width 486 height 27
type input "[PERSON_NAME]"
type input "[EMAIL_ADDRESS][DOMAIN_NAME]"
click at [558, 301] on input "text" at bounding box center [716, 298] width 486 height 27
click at [527, 301] on input "text" at bounding box center [716, 298] width 486 height 27
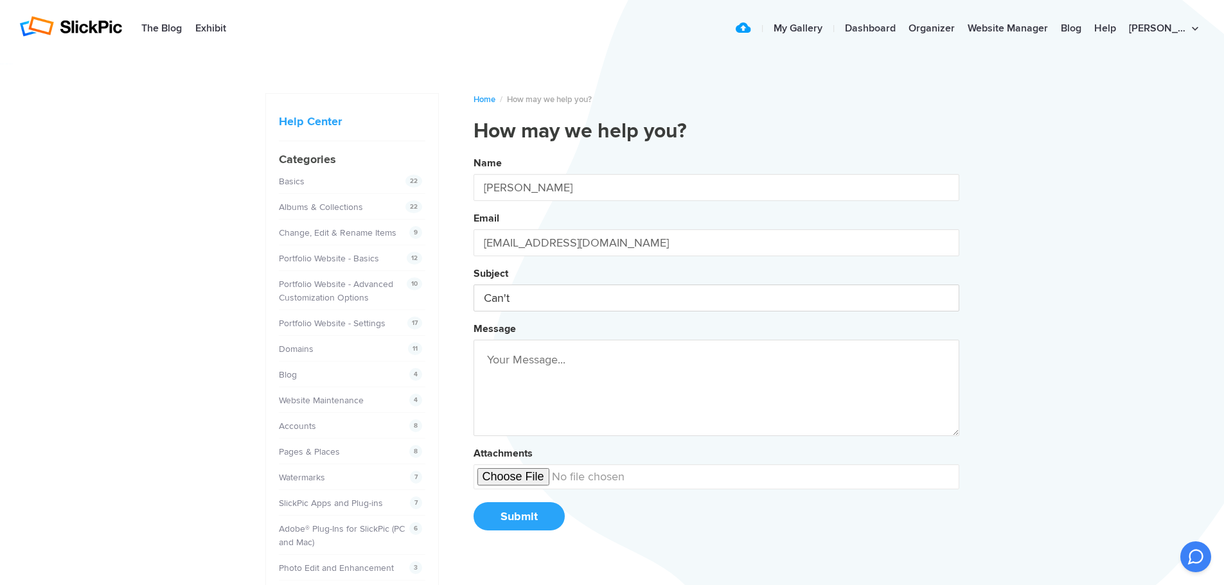
click at [473, 152] on button "Name [PERSON_NAME] Email [EMAIL_ADDRESS][DOMAIN_NAME] Subject Can't Message Att…" at bounding box center [716, 348] width 486 height 392
click at [473, 152] on button "Name [PERSON_NAME] Email [EMAIL_ADDRESS][DOMAIN_NAME] Subject Can't Scroll Mess…" at bounding box center [716, 348] width 486 height 392
click at [473, 152] on button "Name [PERSON_NAME] Email [EMAIL_ADDRESS][DOMAIN_NAME] Subject Can't Scroll Down…" at bounding box center [716, 348] width 486 height 392
click at [473, 152] on button "Name [PERSON_NAME] Email [EMAIL_ADDRESS][DOMAIN_NAME] Subject Can't scroll Mess…" at bounding box center [716, 348] width 486 height 392
click at [473, 152] on button "Name [PERSON_NAME] Email [EMAIL_ADDRESS][DOMAIN_NAME] Subject Can't scroll down…" at bounding box center [716, 348] width 486 height 392
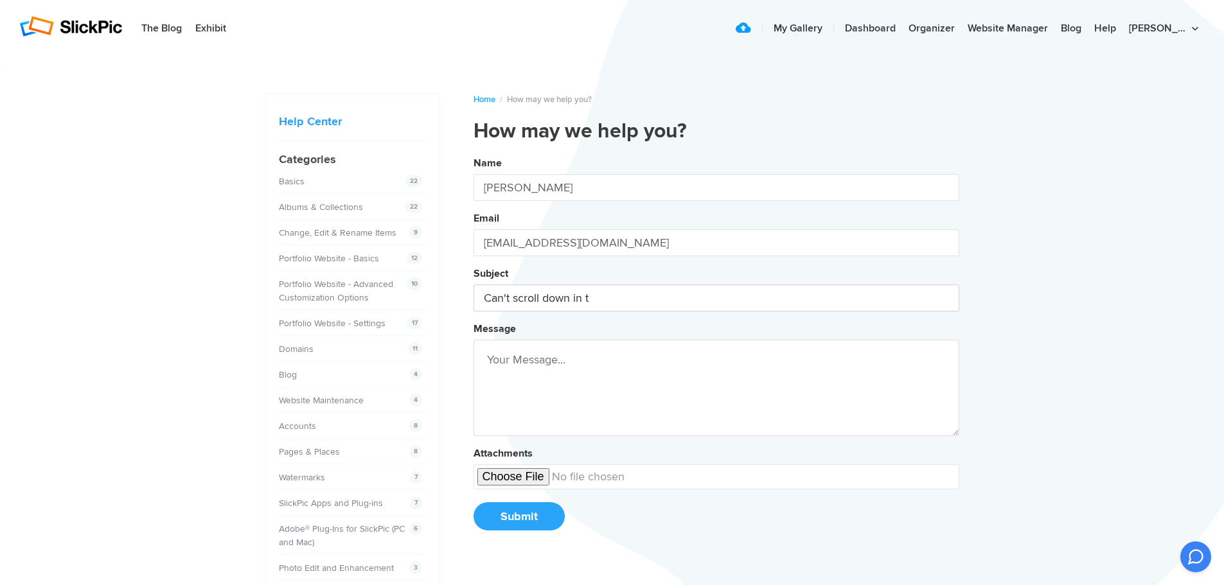
click at [473, 152] on button "Name [PERSON_NAME] Email [EMAIL_ADDRESS][DOMAIN_NAME] Subject Can't scroll down…" at bounding box center [716, 348] width 486 height 392
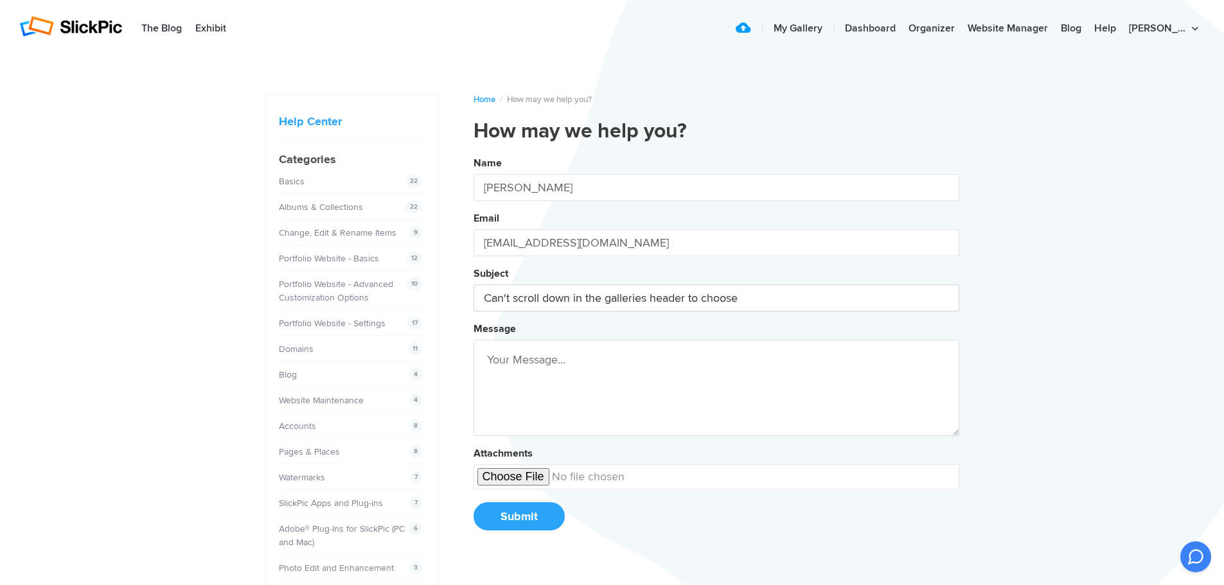
click at [473, 152] on button "Name [PERSON_NAME] Email [EMAIL_ADDRESS][DOMAIN_NAME] Subject Can't scroll down…" at bounding box center [716, 348] width 486 height 392
type input "Can't scroll down in the galleries header to choose a sport"
click at [473, 152] on button "Name Jeffrey Paul Email jpphotography@nktelco.net Subject Can't scroll down in …" at bounding box center [716, 348] width 486 height 392
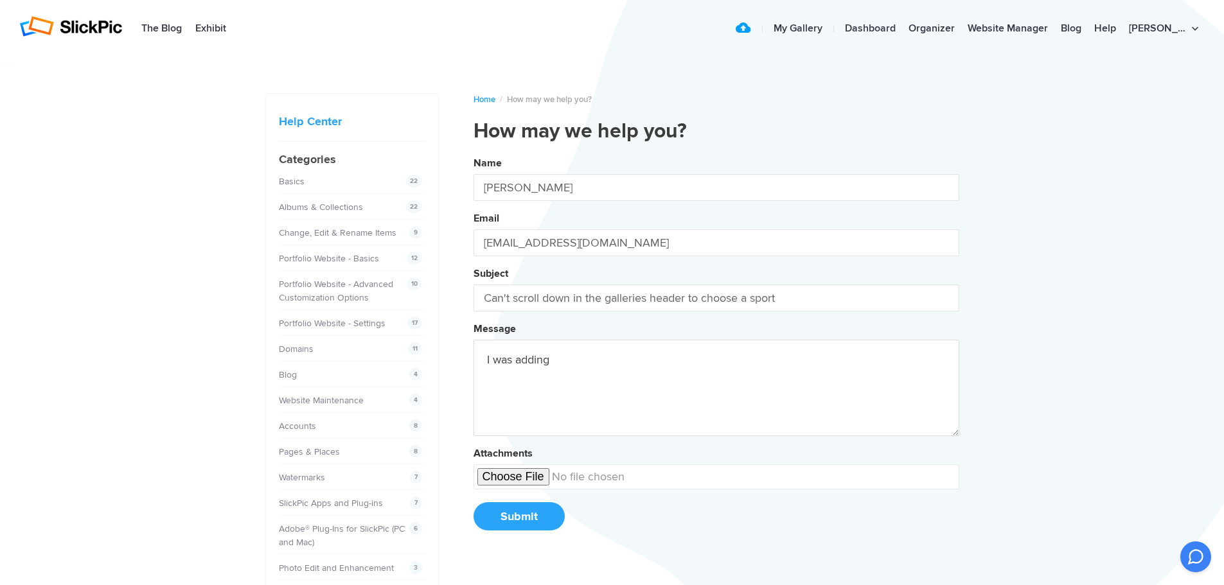
click at [473, 152] on button "Name Jeffrey Paul Email jpphotography@nktelco.net Subject Can't scroll down in …" at bounding box center [716, 348] width 486 height 392
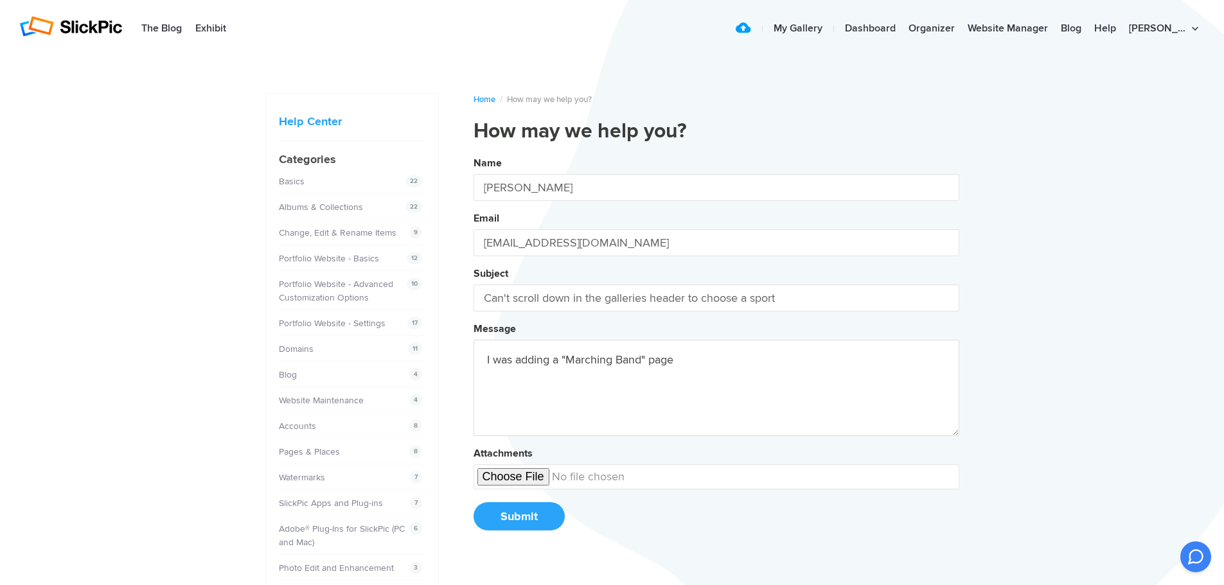
click at [473, 152] on button "Name Jeffrey Paul Email jpphotography@nktelco.net Subject Can't scroll down in …" at bounding box center [716, 348] width 486 height 392
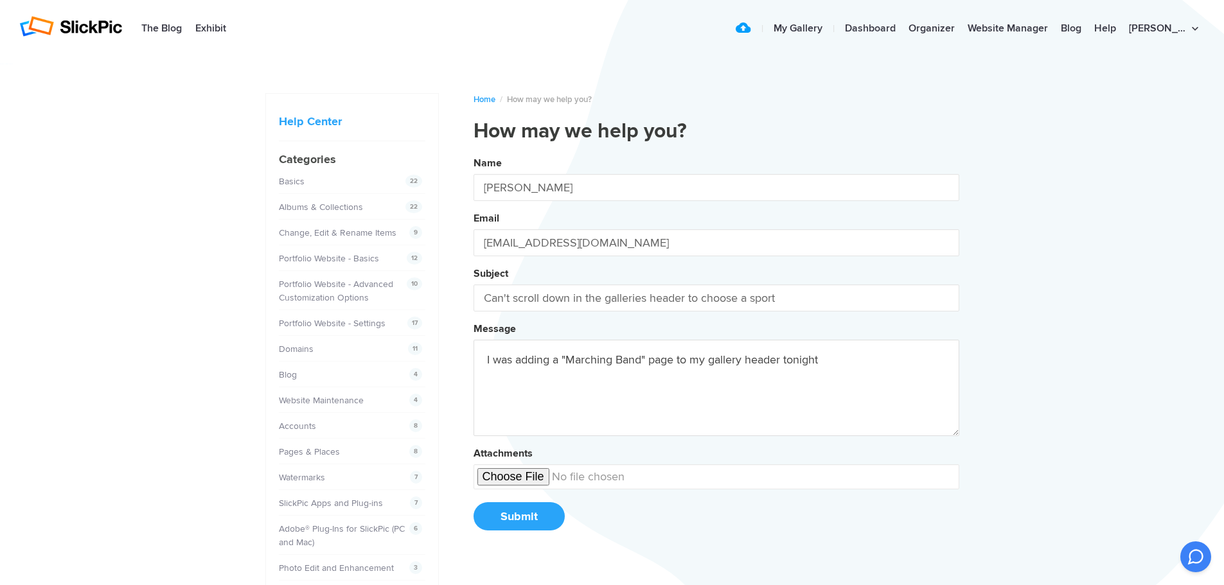
click at [473, 152] on button "Name Jeffrey Paul Email jpphotography@nktelco.net Subject Can't scroll down in …" at bounding box center [716, 348] width 486 height 392
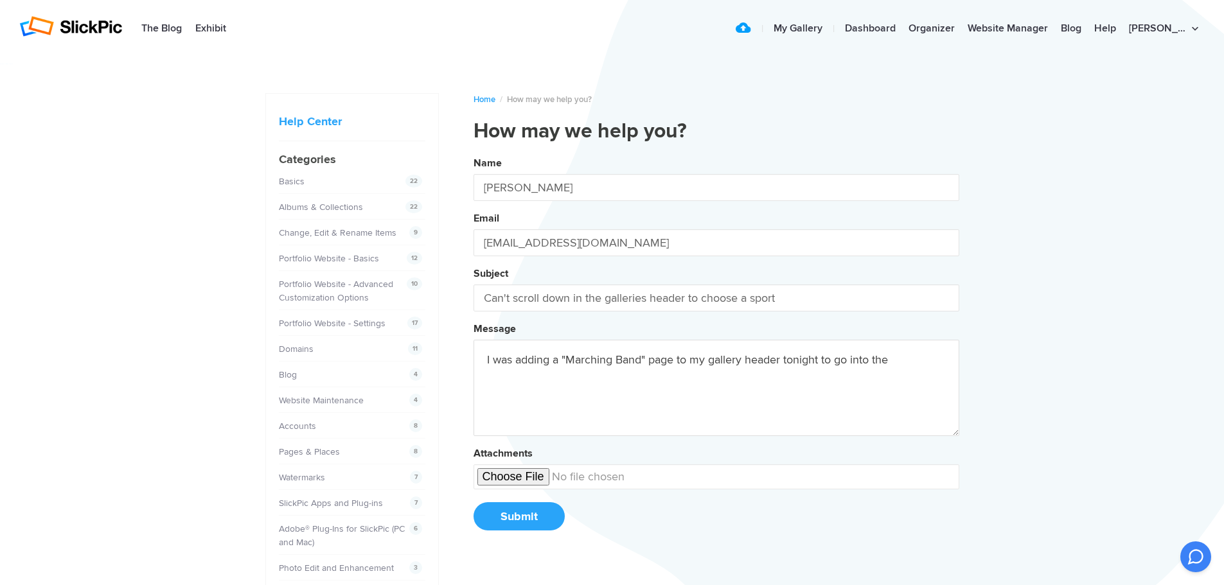
click at [473, 152] on button "Name Jeffrey Paul Email jpphotography@nktelco.net Subject Can't scroll down in …" at bounding box center [716, 348] width 486 height 392
click at [716, 363] on textarea "I was adding a "Marching Band" page to my gallery header tonight to go into the…" at bounding box center [716, 388] width 486 height 96
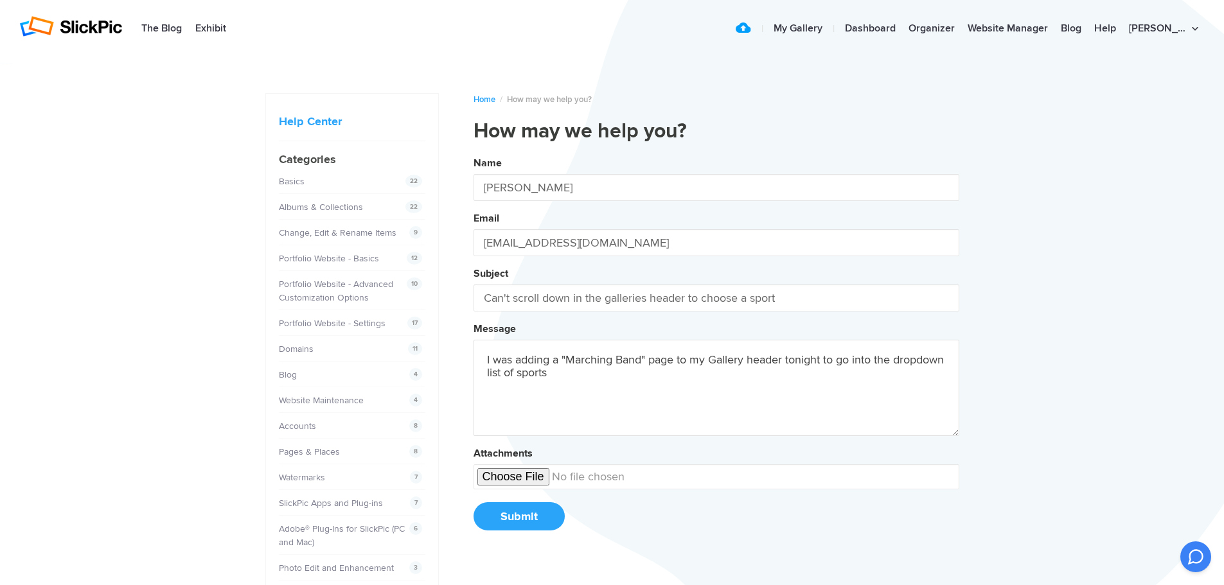
click at [473, 152] on button "Name Jeffrey Paul Email jpphotography@nktelco.net Subject Can't scroll down in …" at bounding box center [716, 348] width 486 height 392
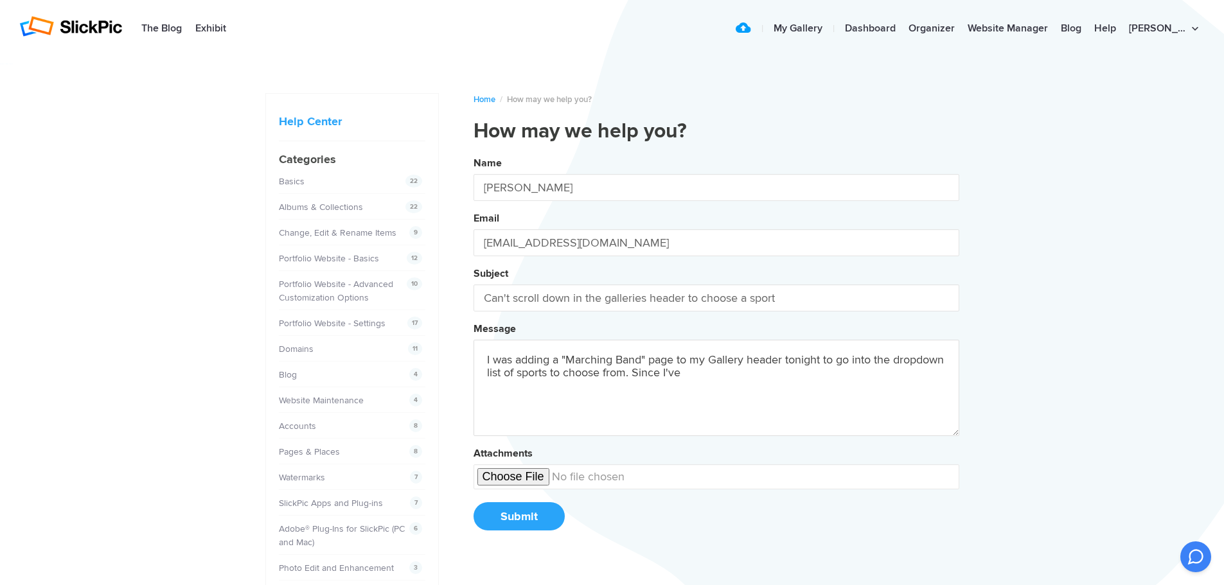
click at [473, 152] on button "Name Jeffrey Paul Email jpphotography@nktelco.net Subject Can't scroll down in …" at bounding box center [716, 348] width 486 height 392
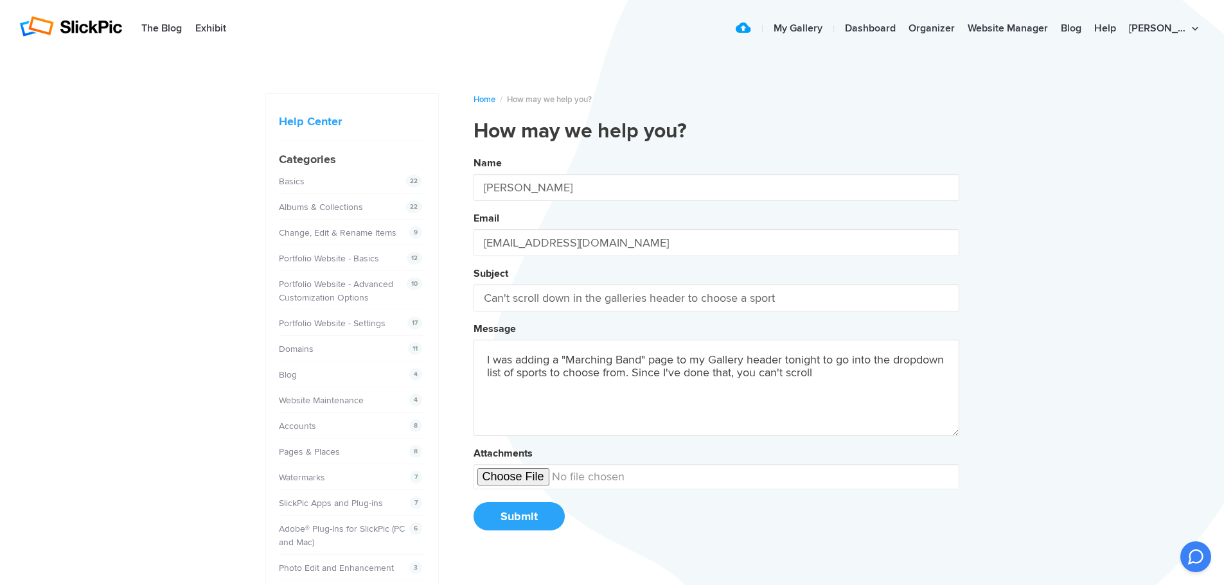
click at [473, 152] on button "Name Jeffrey Paul Email jpphotography@nktelco.net Subject Can't scroll down in …" at bounding box center [716, 348] width 486 height 392
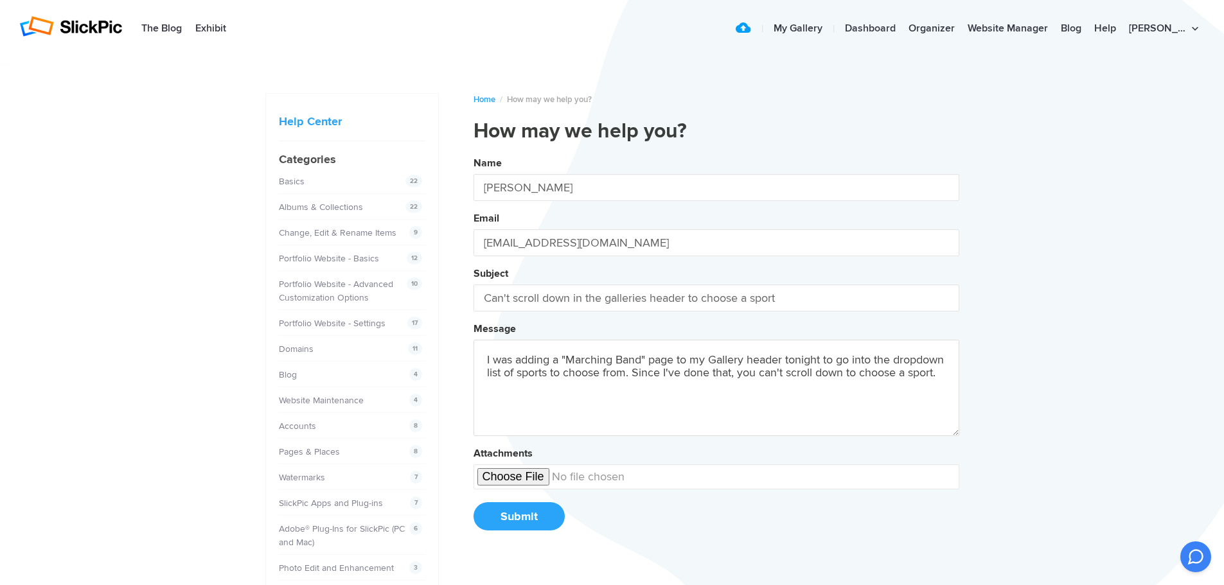
click at [473, 152] on button "Name Jeffrey Paul Email jpphotography@nktelco.net Subject Can't scroll down in …" at bounding box center [716, 348] width 486 height 392
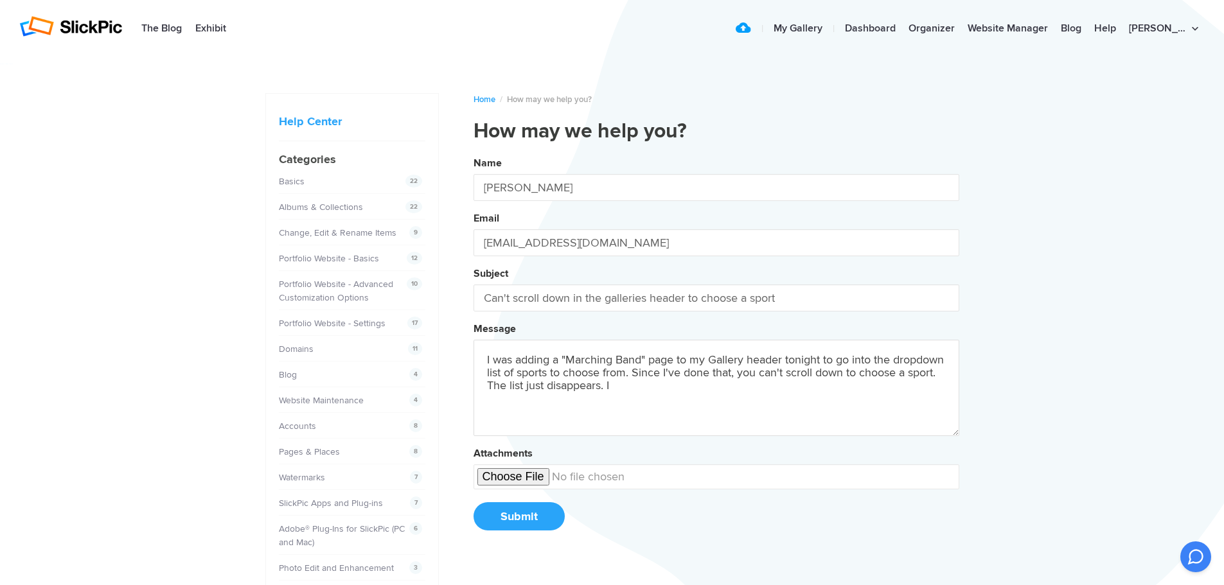
click at [473, 152] on button "Name Jeffrey Paul Email jpphotography@nktelco.net Subject Can't scroll down in …" at bounding box center [716, 348] width 486 height 392
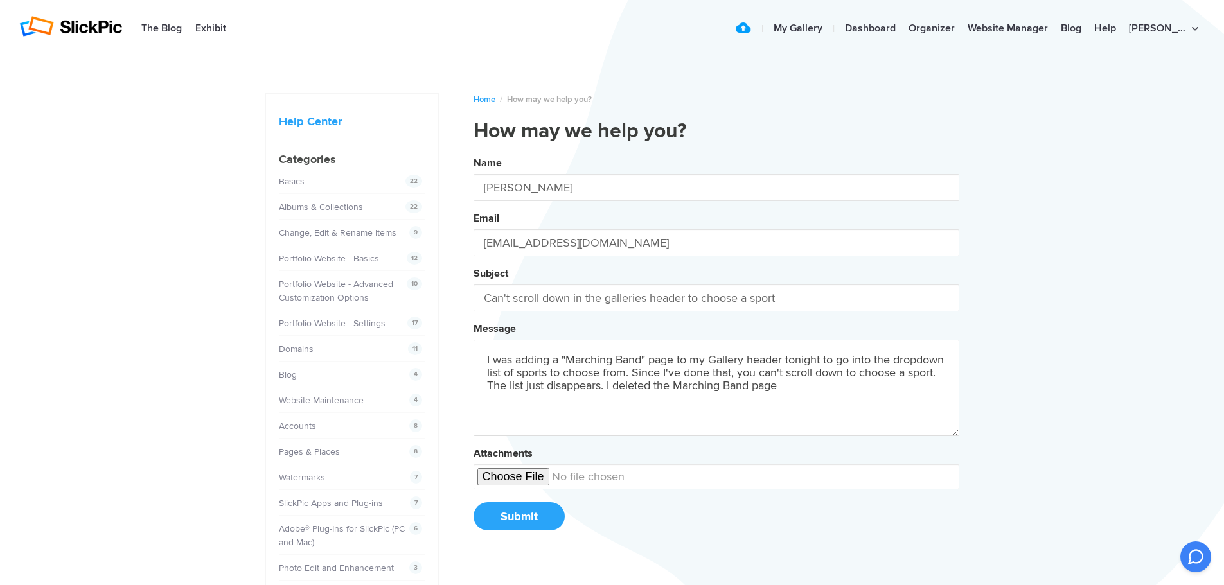
click at [473, 152] on button "Name Jeffrey Paul Email jpphotography@nktelco.net Subject Can't scroll down in …" at bounding box center [716, 348] width 486 height 392
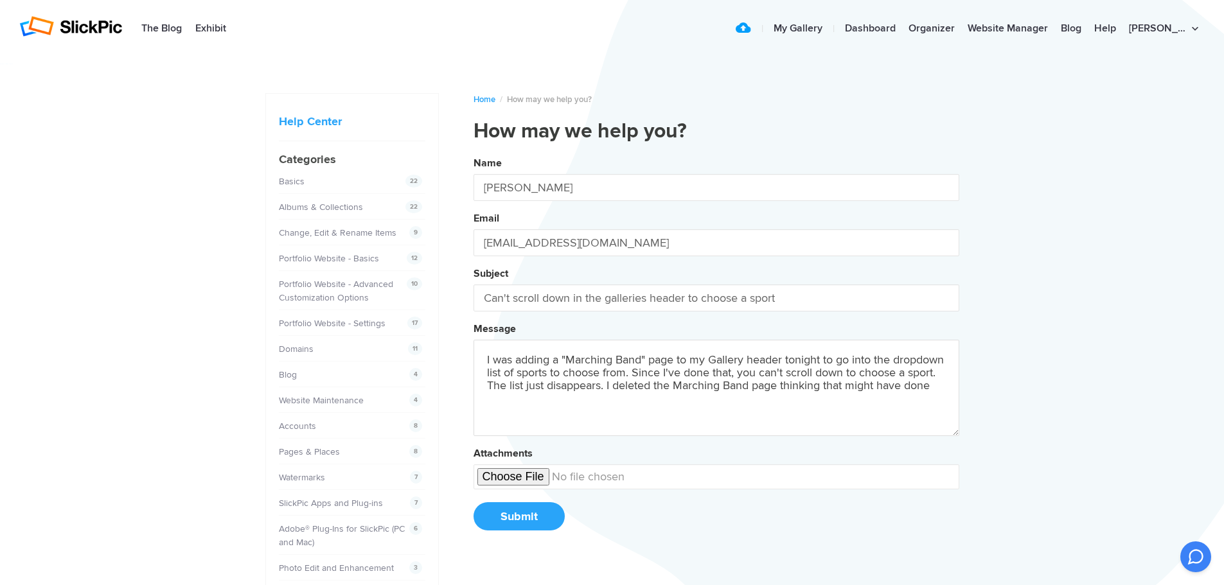
click at [473, 152] on button "Name Jeffrey Paul Email jpphotography@nktelco.net Subject Can't scroll down in …" at bounding box center [716, 348] width 486 height 392
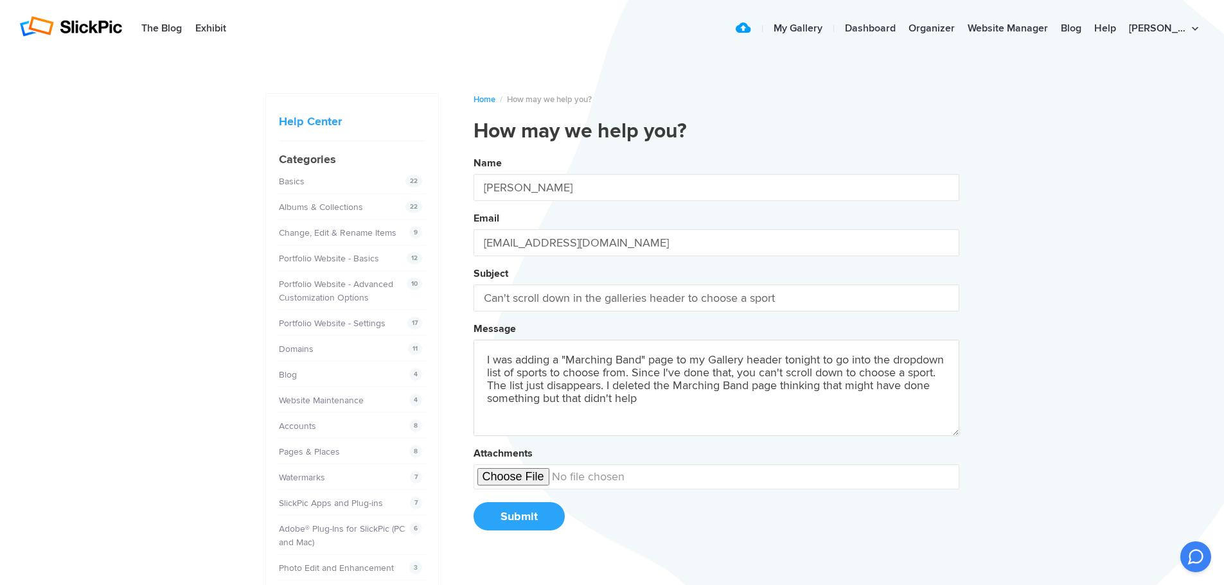
click at [473, 152] on button "Name Jeffrey Paul Email jpphotography@nktelco.net Subject Can't scroll down in …" at bounding box center [716, 348] width 486 height 392
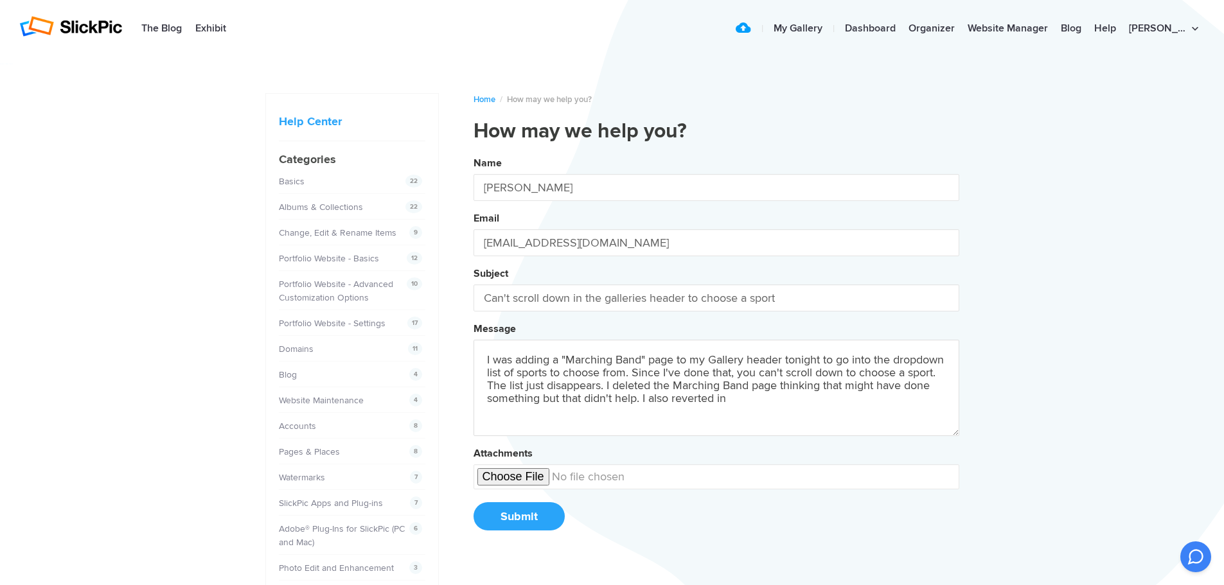
click at [473, 152] on button "Name Jeffrey Paul Email jpphotography@nktelco.net Subject Can't scroll down in …" at bounding box center [716, 348] width 486 height 392
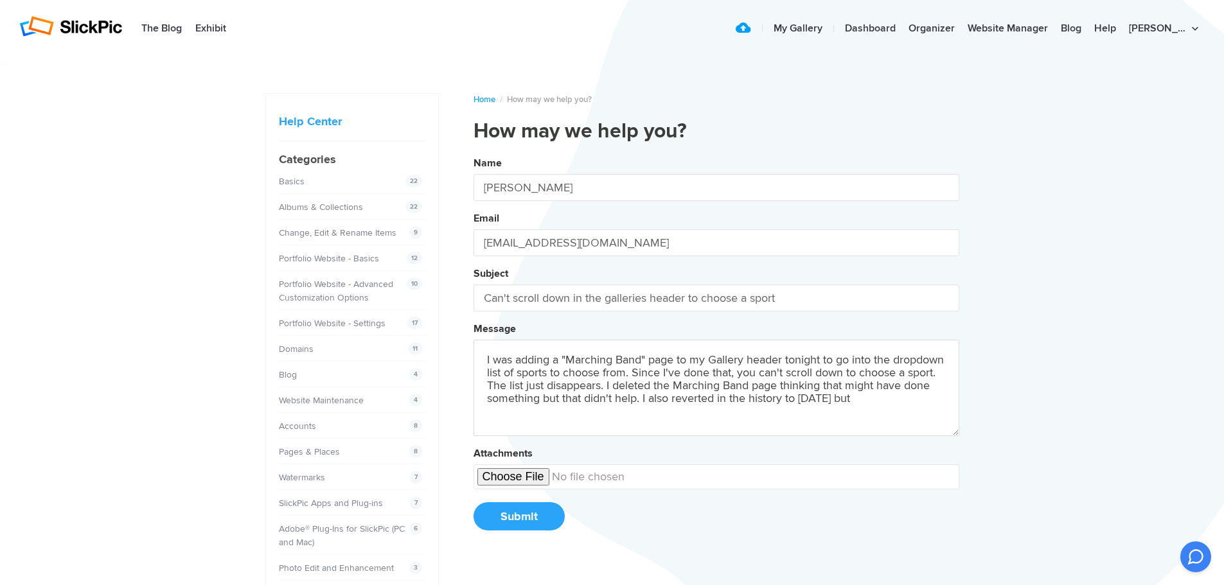
click at [473, 152] on button "Name Jeffrey Paul Email jpphotography@nktelco.net Subject Can't scroll down in …" at bounding box center [716, 348] width 486 height 392
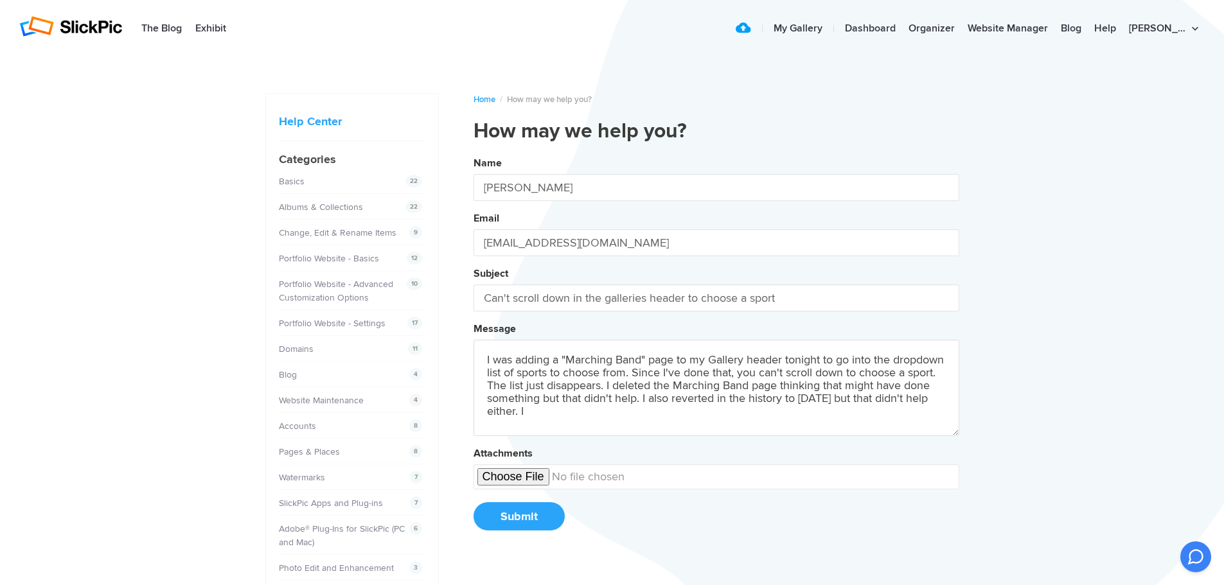
click at [473, 152] on button "Name Jeffrey Paul Email jpphotography@nktelco.net Subject Can't scroll down in …" at bounding box center [716, 348] width 486 height 392
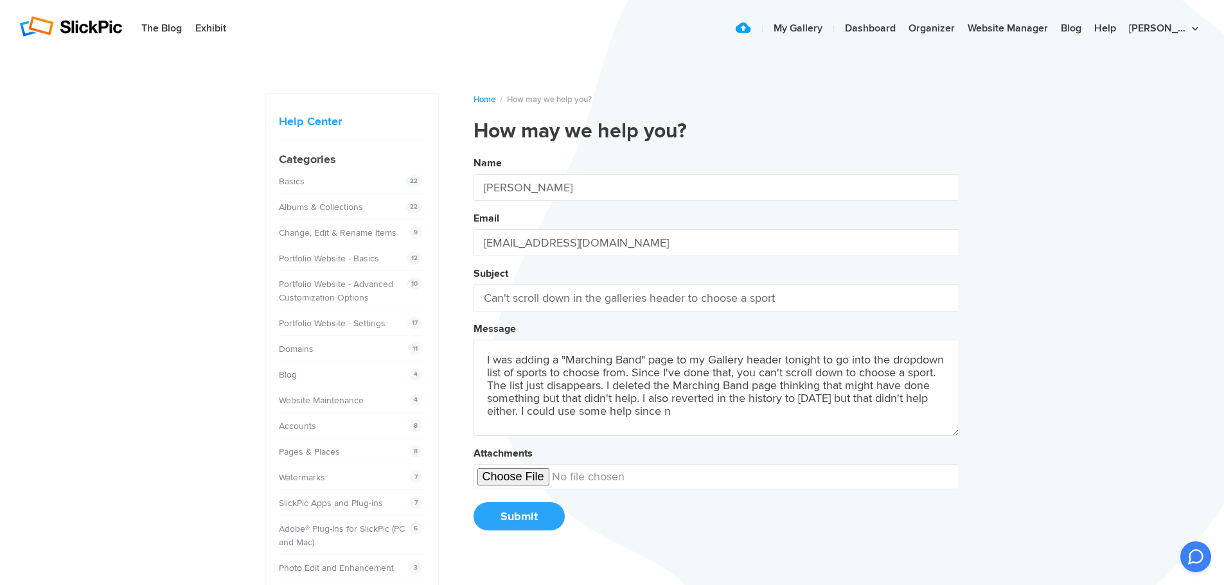
click at [473, 152] on button "Name Jeffrey Paul Email jpphotography@nktelco.net Subject Can't scroll down in …" at bounding box center [716, 348] width 486 height 392
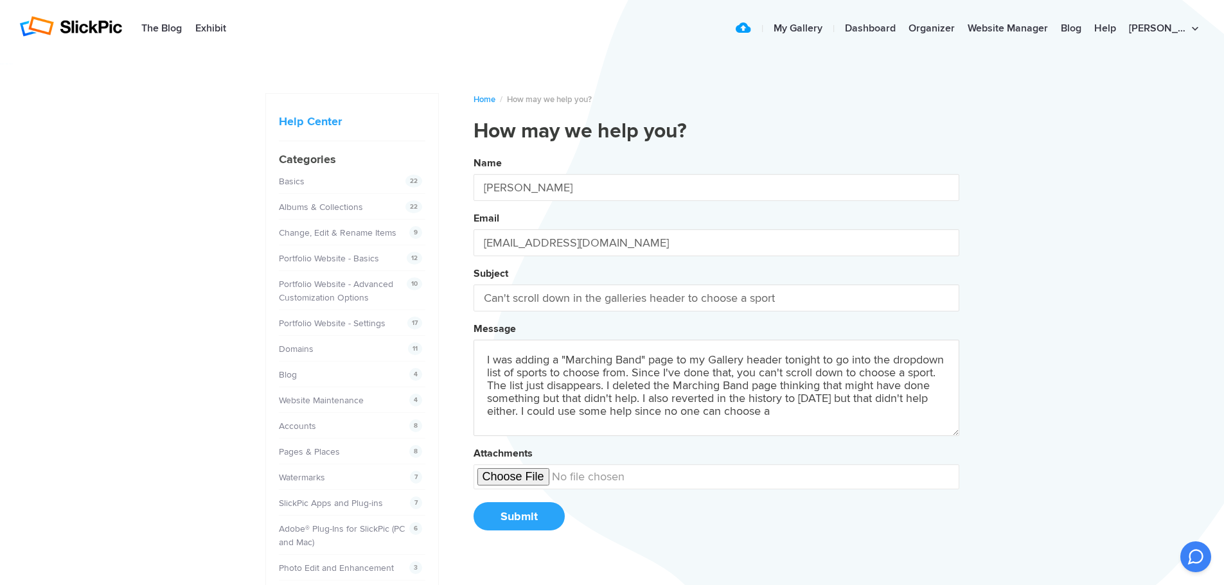
click at [473, 152] on button "Name Jeffrey Paul Email jpphotography@nktelco.net Subject Can't scroll down in …" at bounding box center [716, 348] width 486 height 392
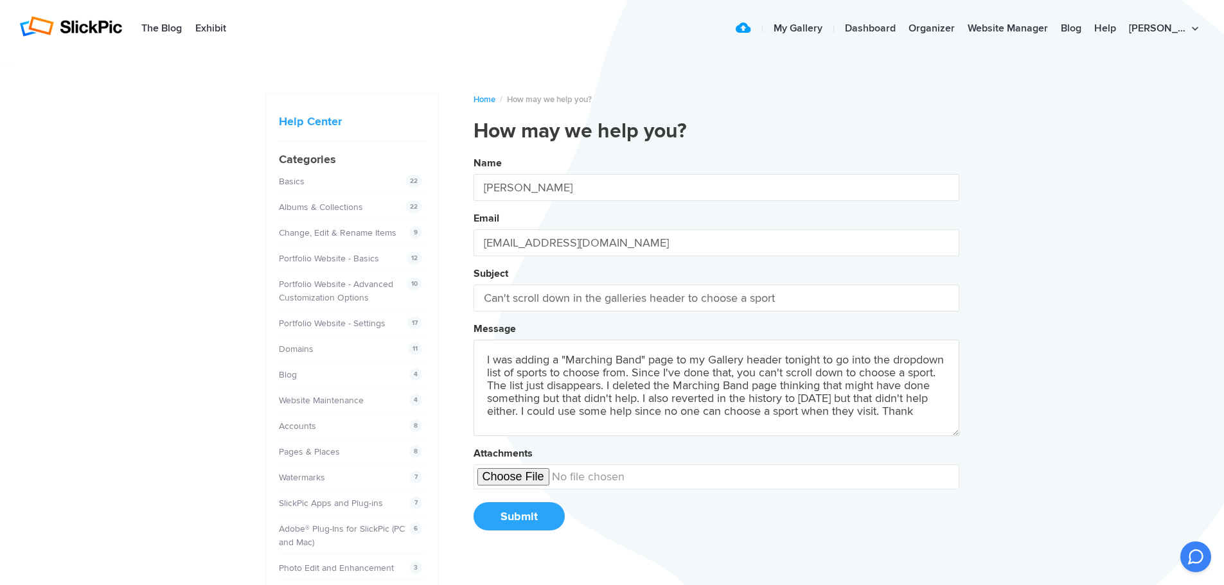
click at [473, 152] on button "Name Jeffrey Paul Email jpphotography@nktelco.net Subject Can't scroll down in …" at bounding box center [716, 348] width 486 height 392
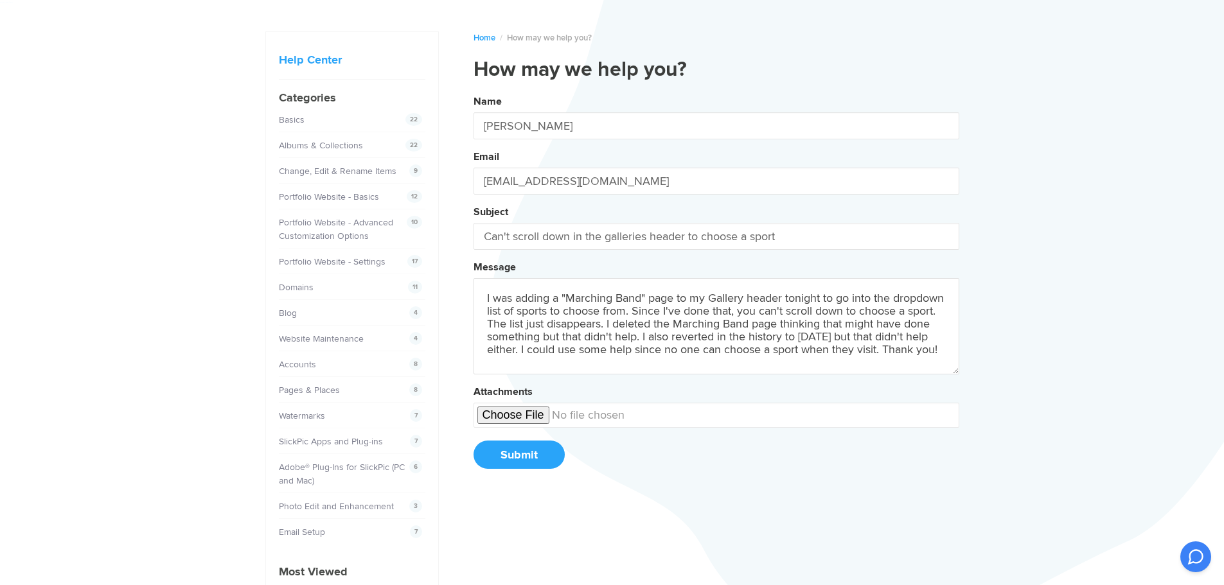
scroll to position [64, 0]
type textarea "I was adding a "Marching Band" page to my Gallery header tonight to go into the…"
click at [525, 452] on button "Submit" at bounding box center [518, 452] width 91 height 28
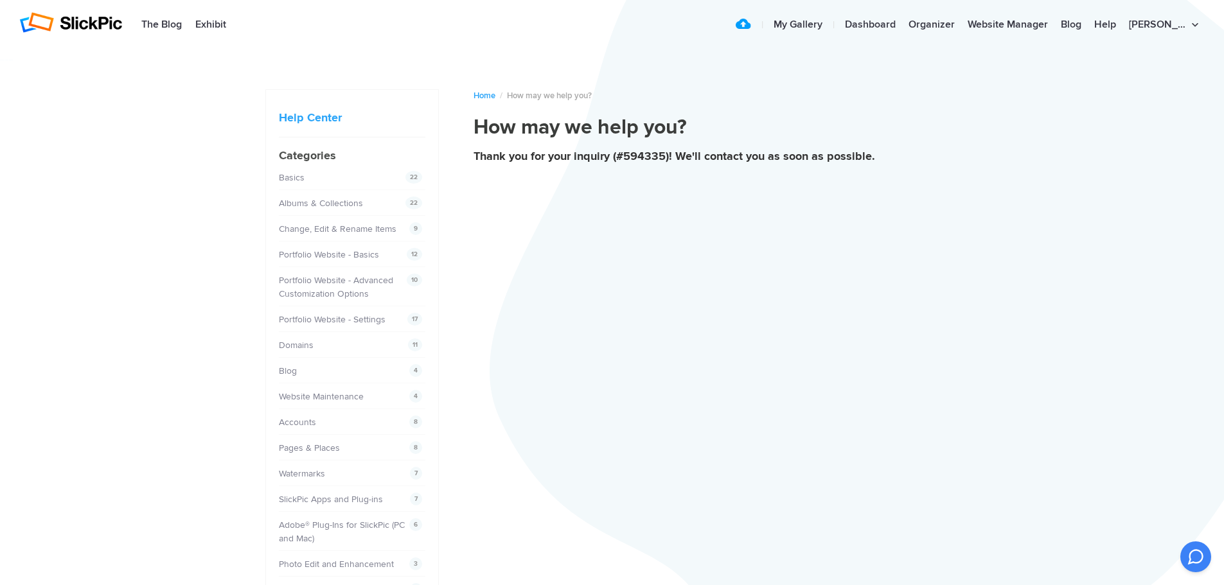
scroll to position [0, 0]
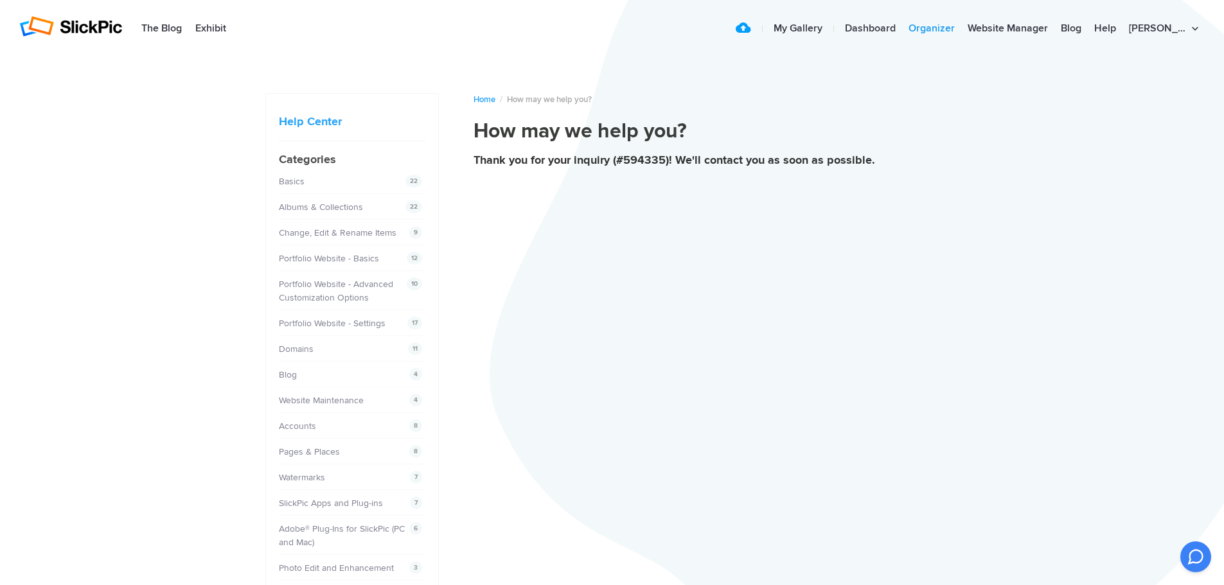
click at [953, 30] on link "Organizer" at bounding box center [931, 29] width 59 height 26
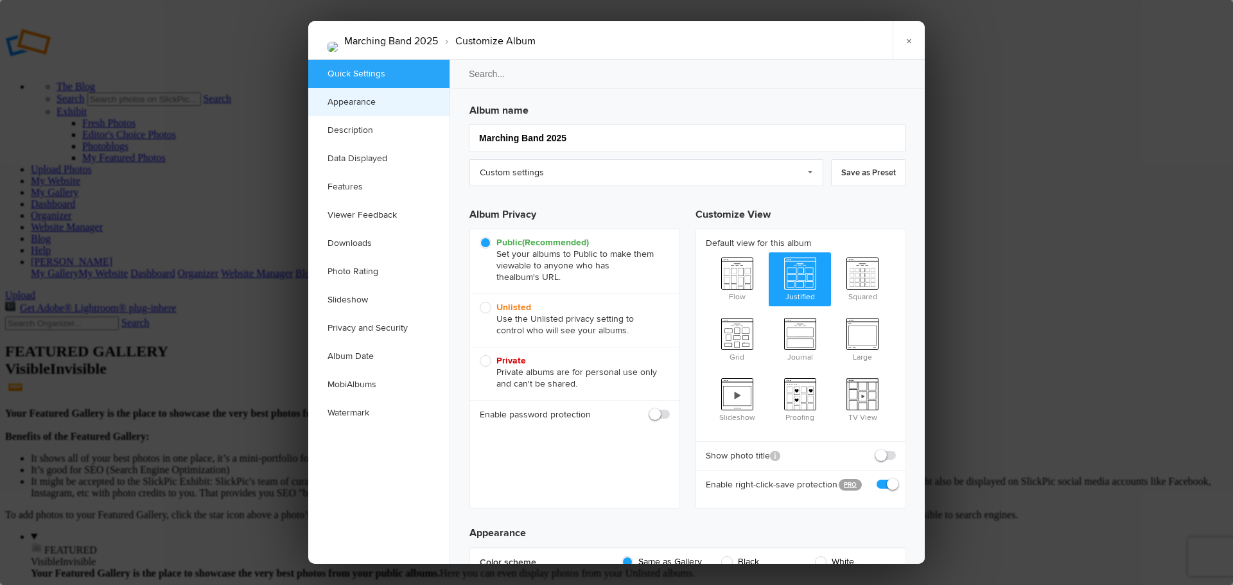
checkbox input "true"
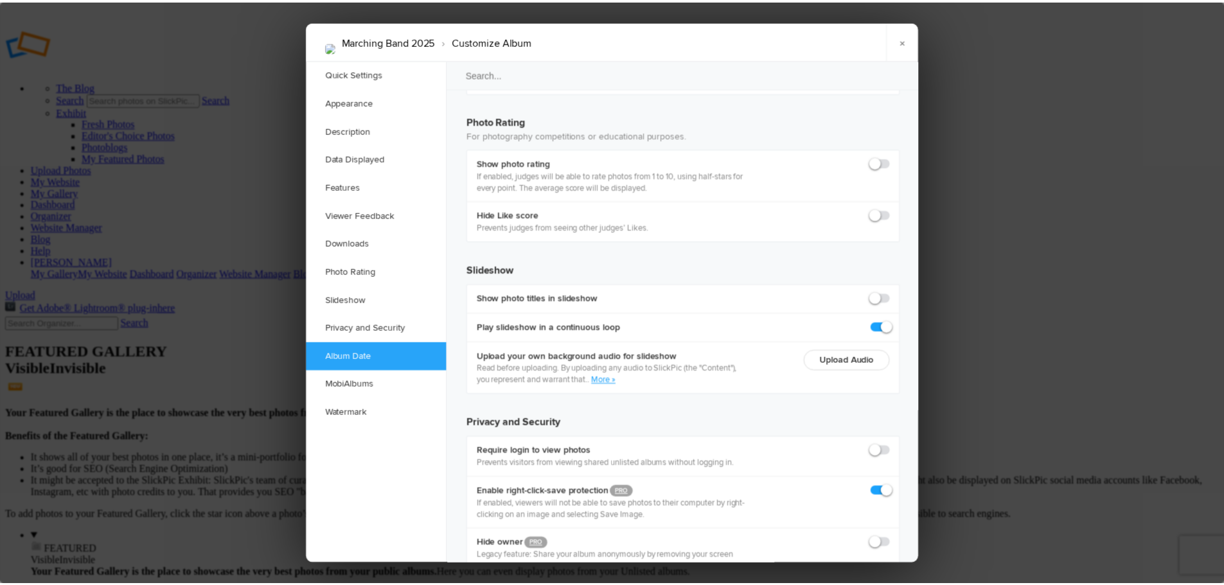
scroll to position [2778, 0]
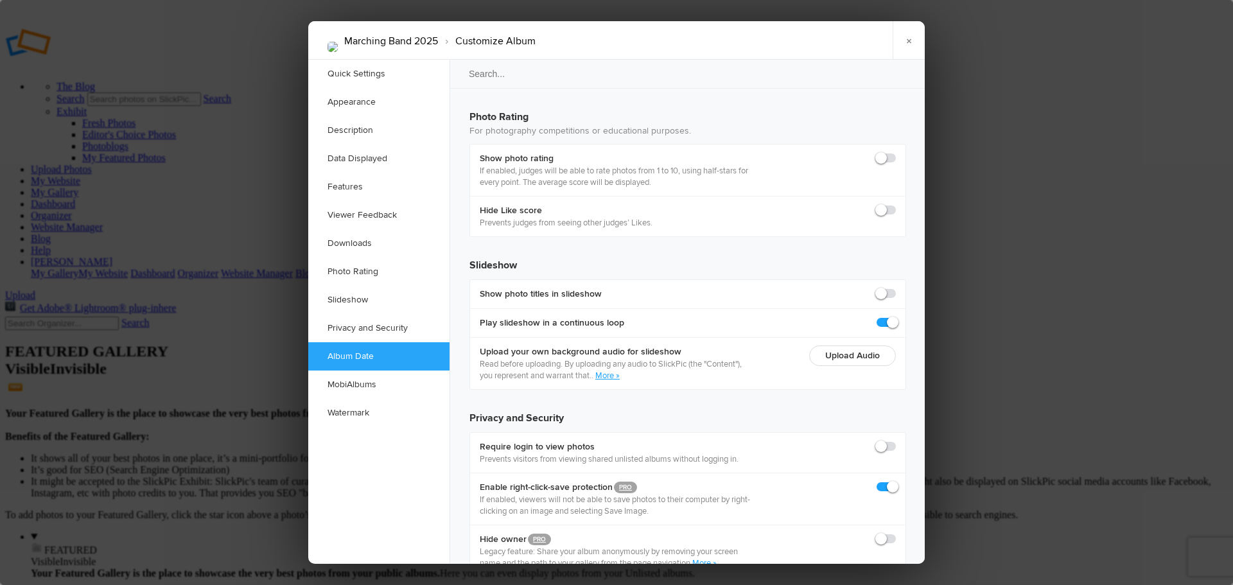
click at [908, 50] on link "×" at bounding box center [909, 40] width 32 height 39
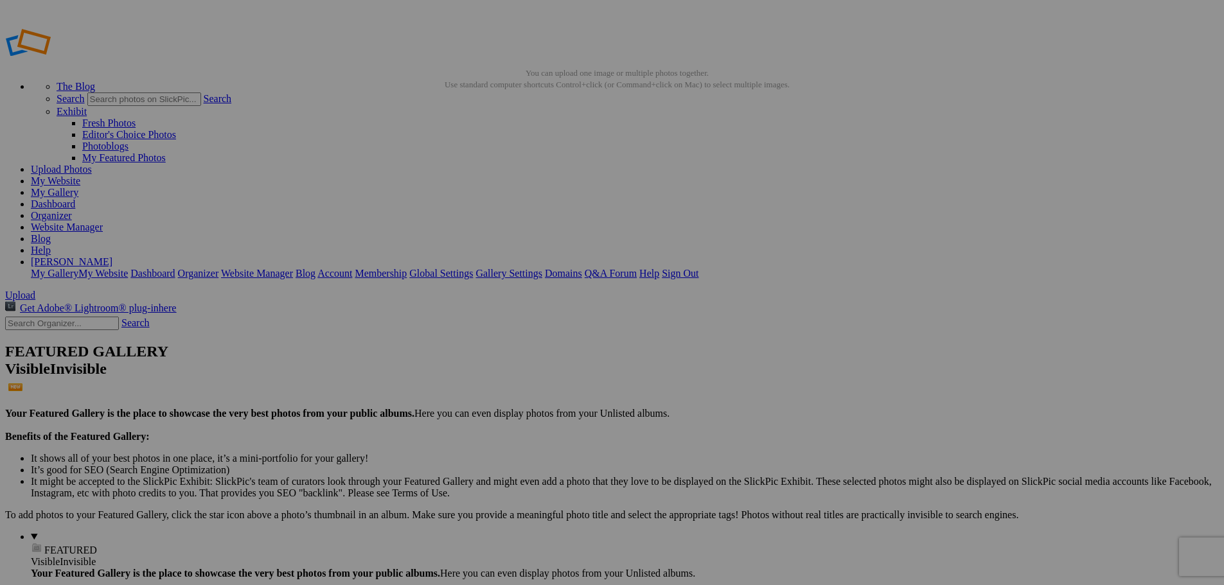
click at [698, 268] on link "Sign Out" at bounding box center [680, 273] width 37 height 11
